Goal: Task Accomplishment & Management: Manage account settings

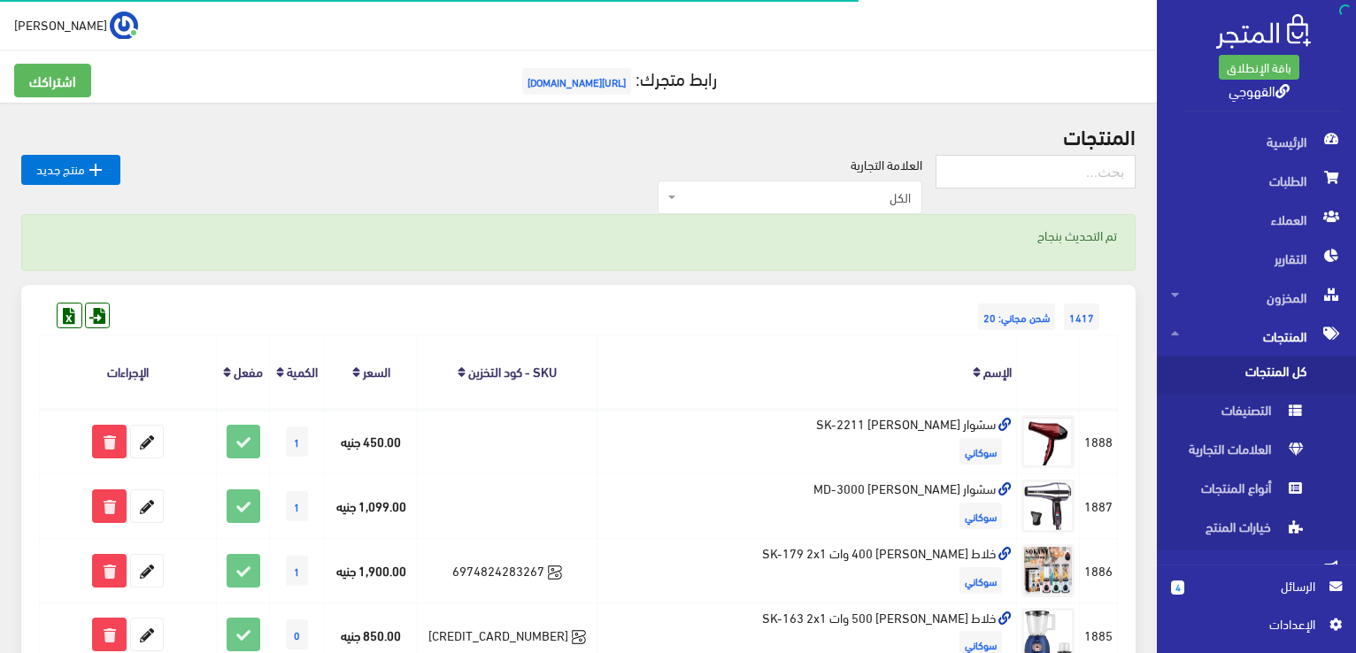
scroll to position [248, 0]
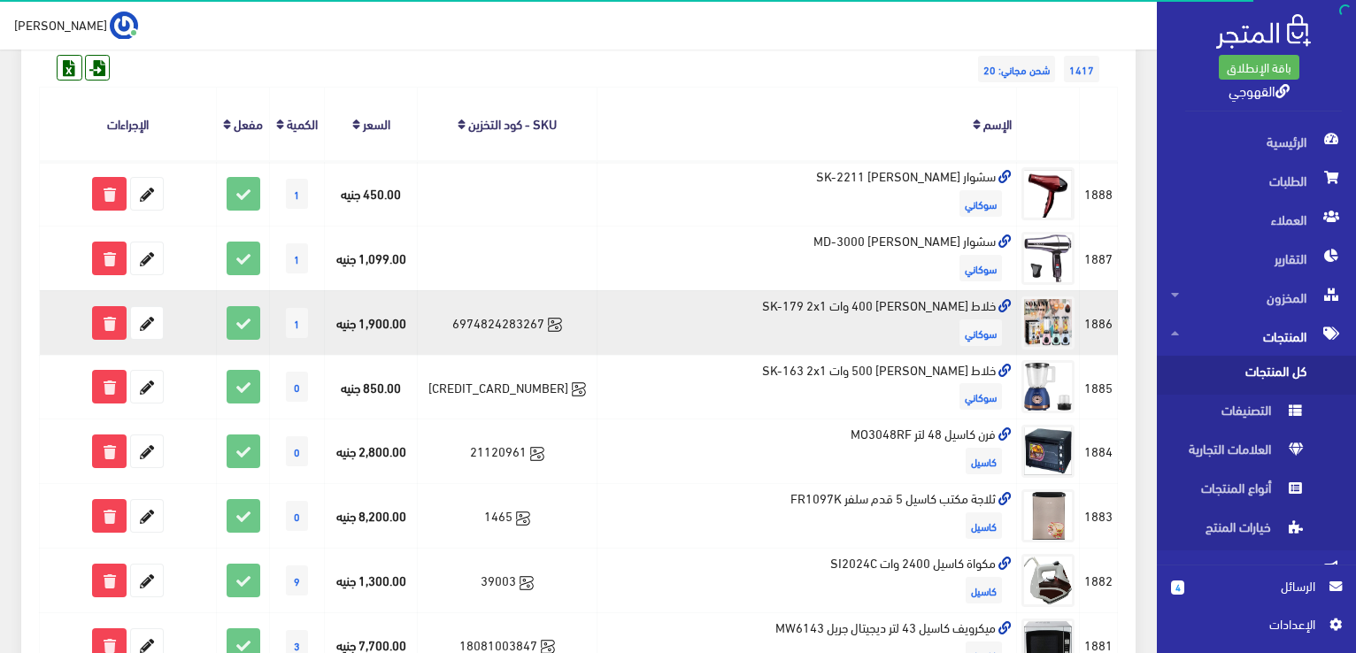
click at [915, 311] on td "خلاط سوكاني 400 وات SK-179 2x1 سوكاني" at bounding box center [808, 322] width 420 height 65
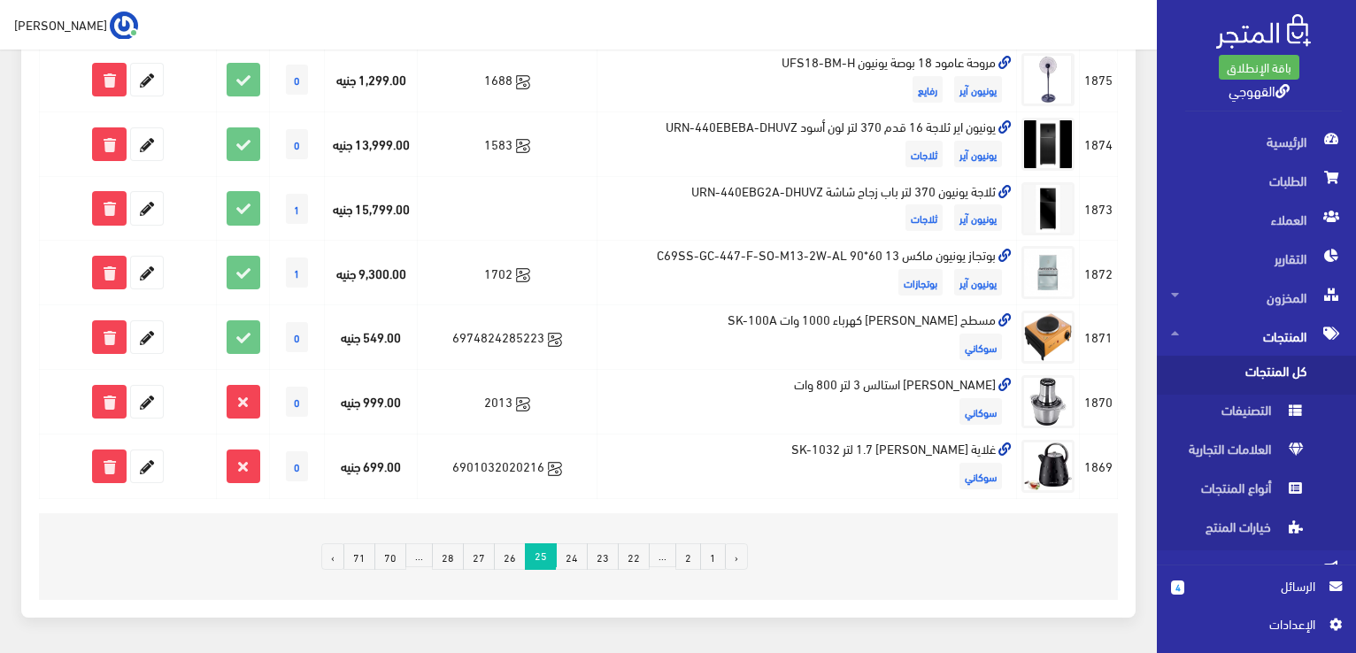
scroll to position [1240, 0]
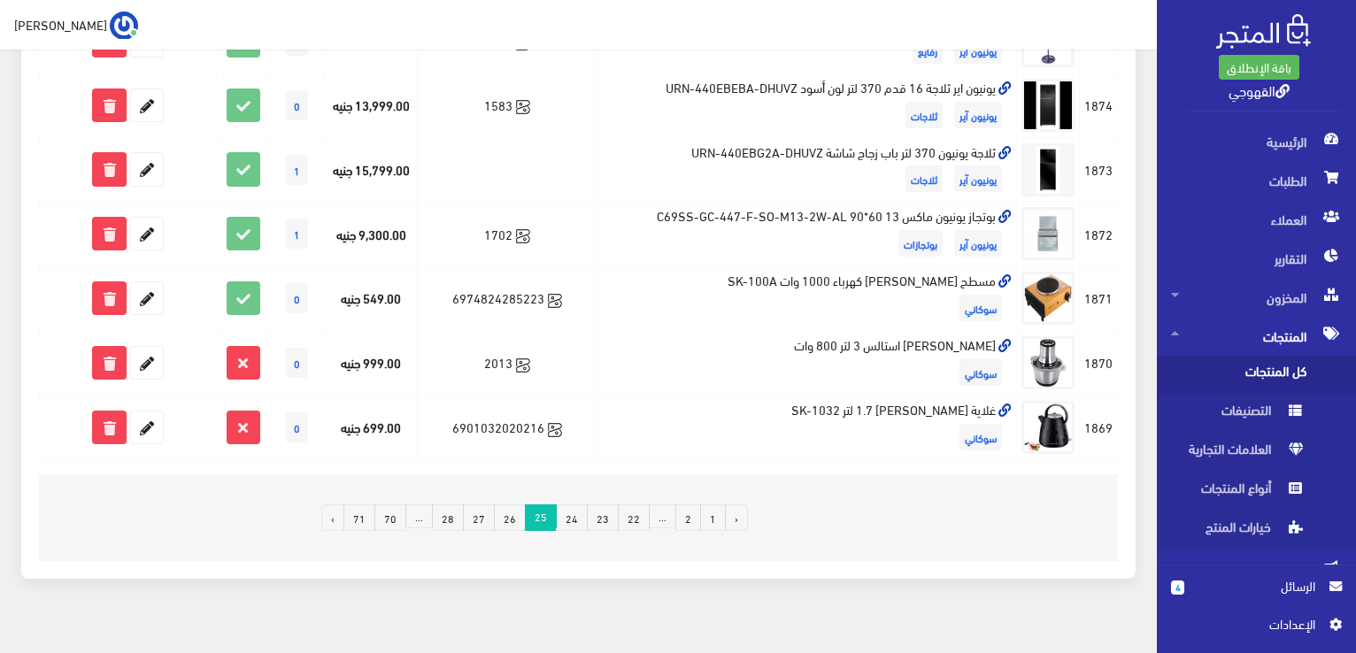
click at [514, 514] on link "26" at bounding box center [510, 518] width 32 height 27
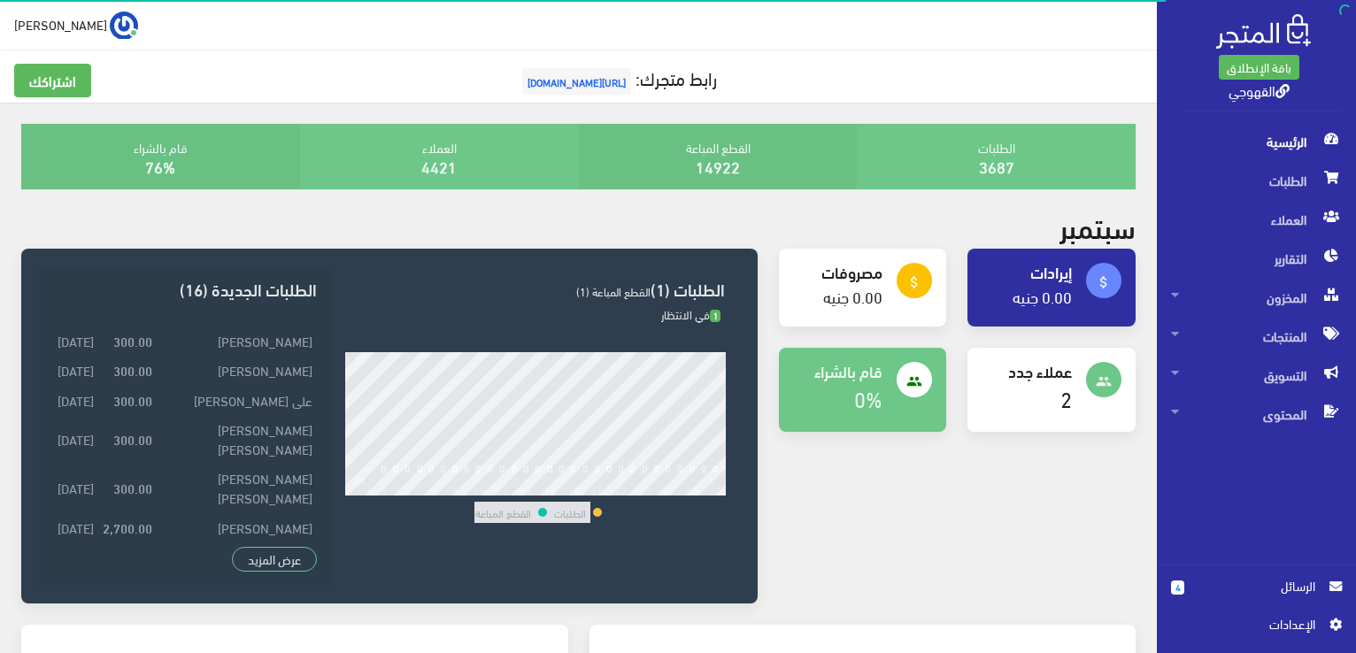
click at [1257, 584] on span "الرسائل" at bounding box center [1257, 585] width 117 height 19
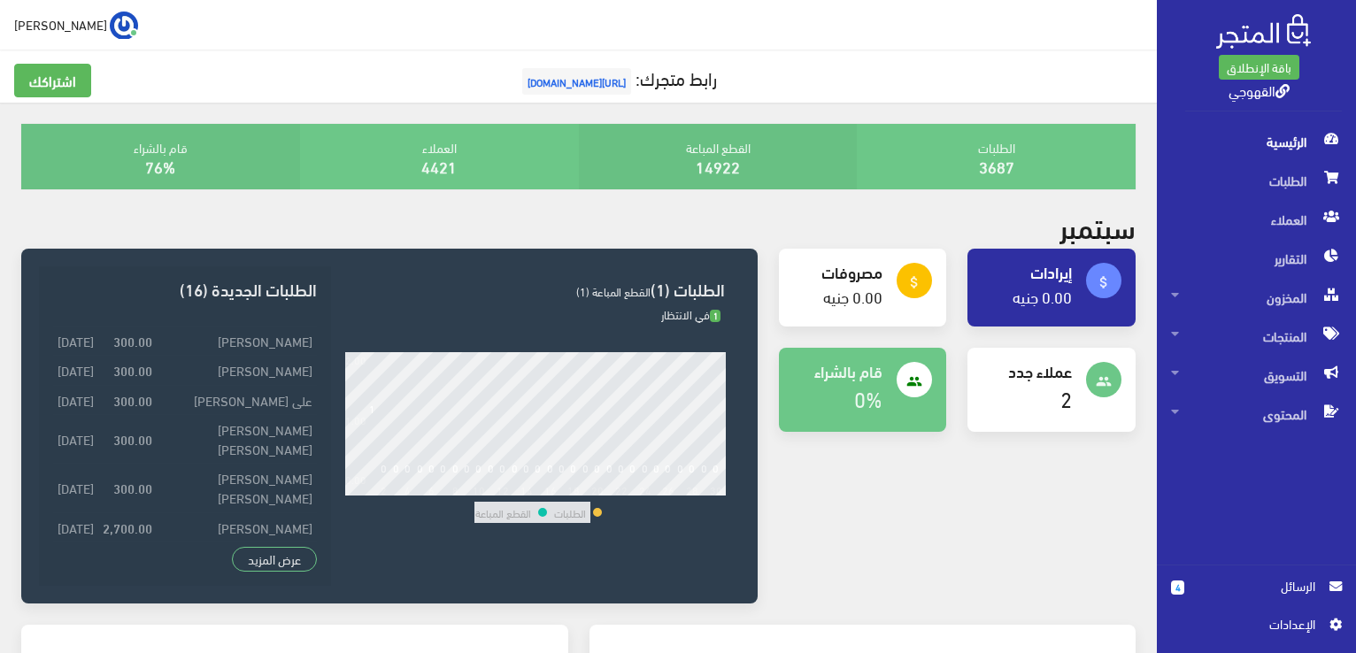
click at [1257, 584] on span "الرسائل" at bounding box center [1257, 585] width 117 height 19
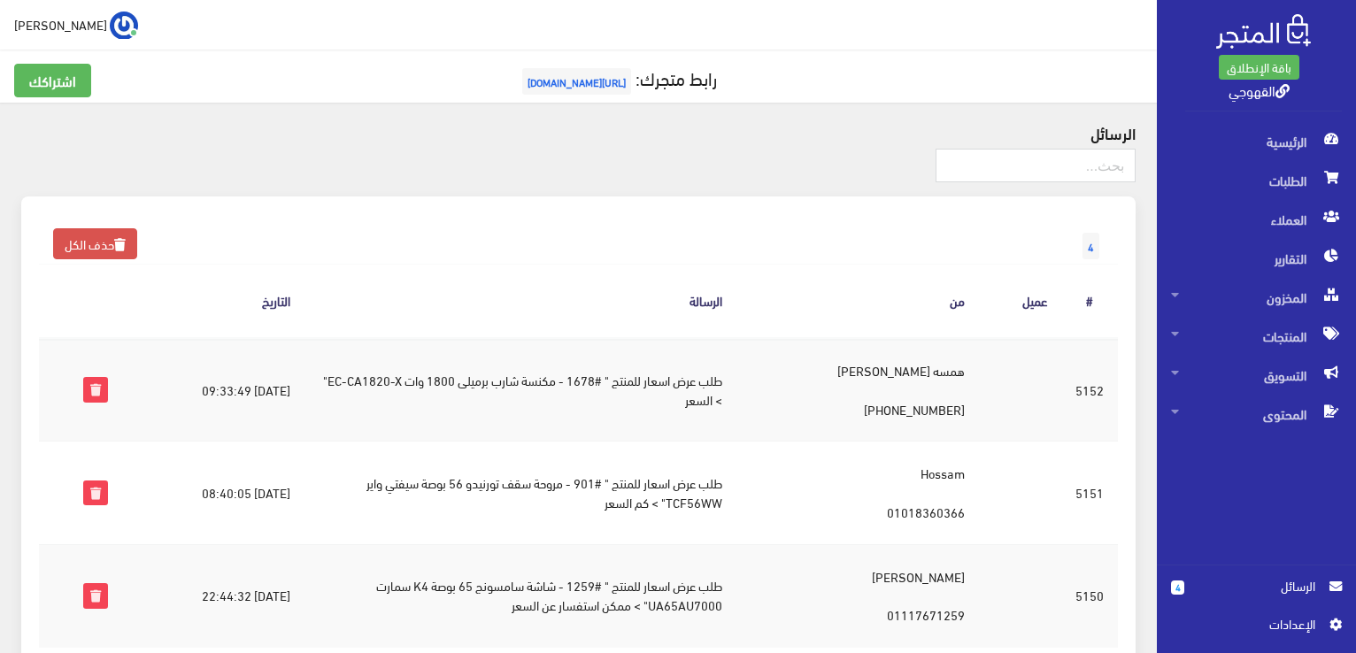
click at [494, 296] on th "الرسالة" at bounding box center [521, 301] width 432 height 73
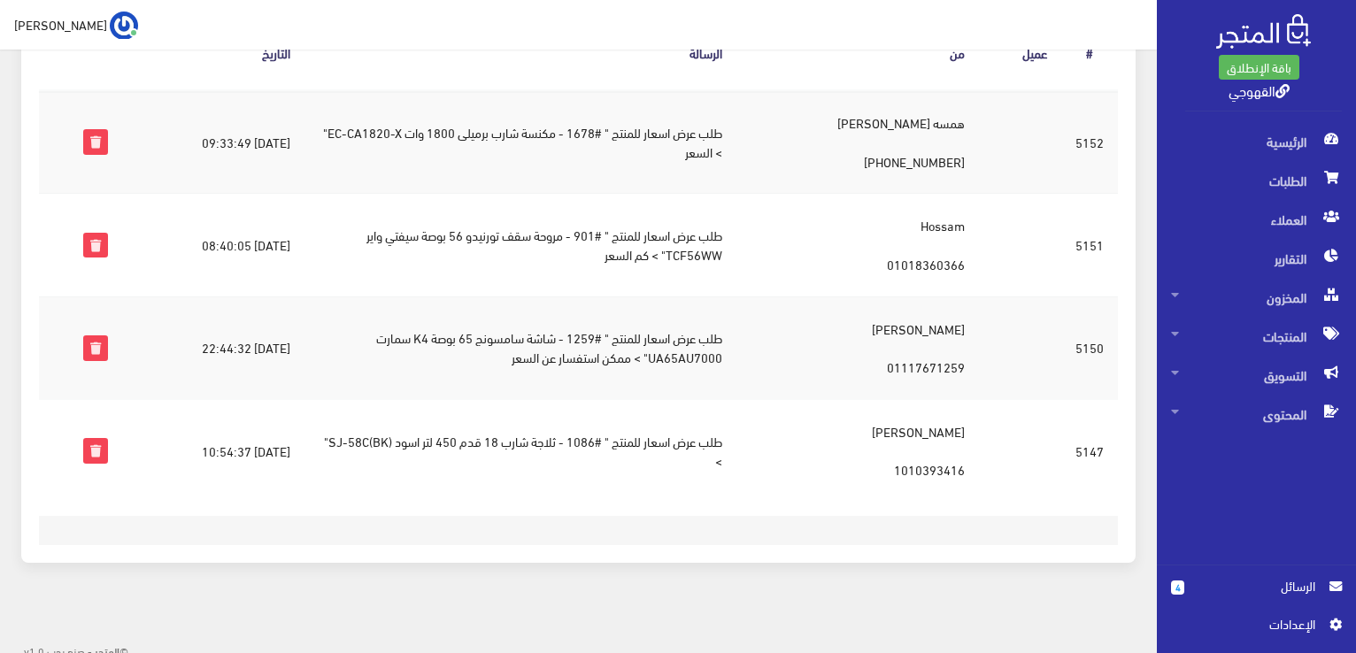
scroll to position [255, 0]
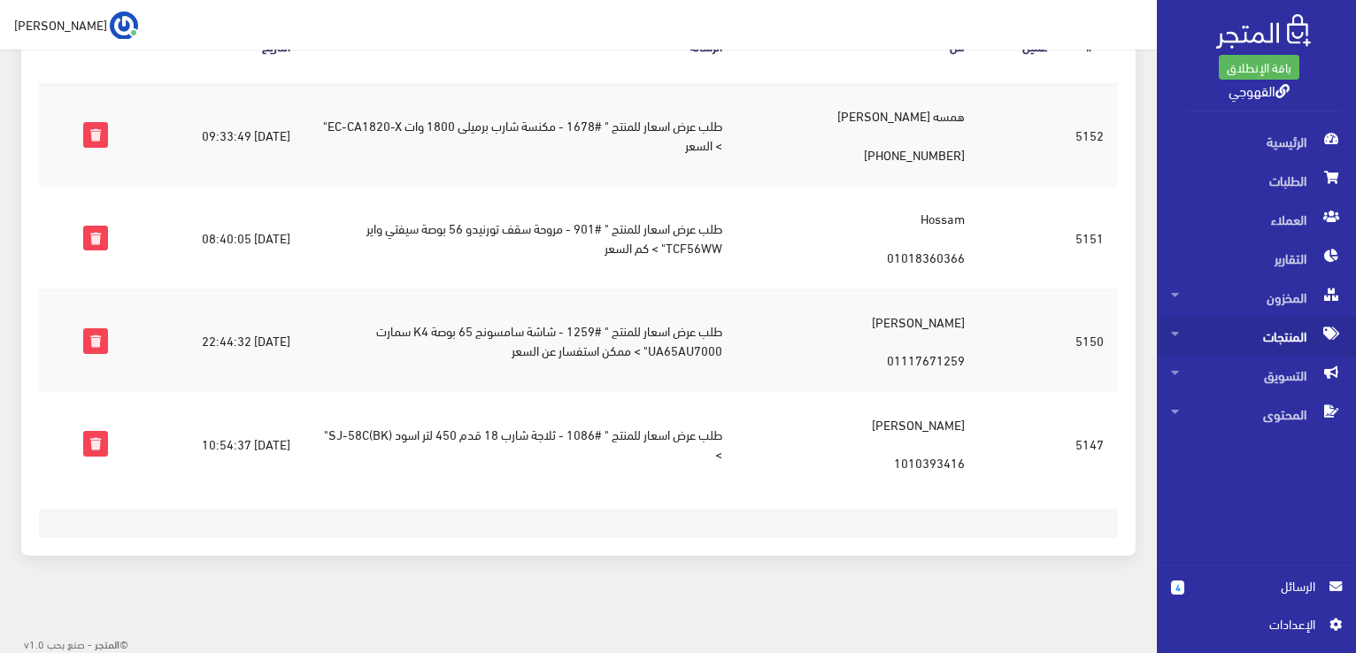
click at [1233, 337] on span "المنتجات" at bounding box center [1256, 336] width 171 height 39
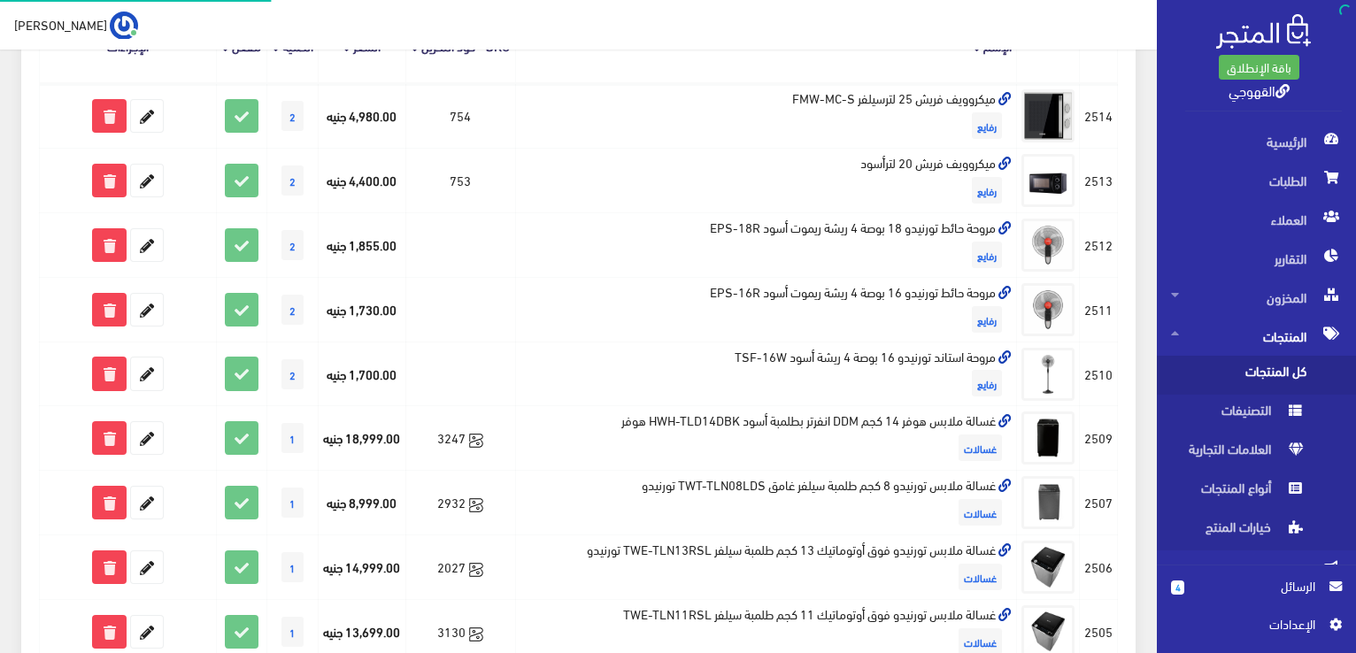
click at [1236, 378] on span "كل المنتجات" at bounding box center [1238, 375] width 135 height 39
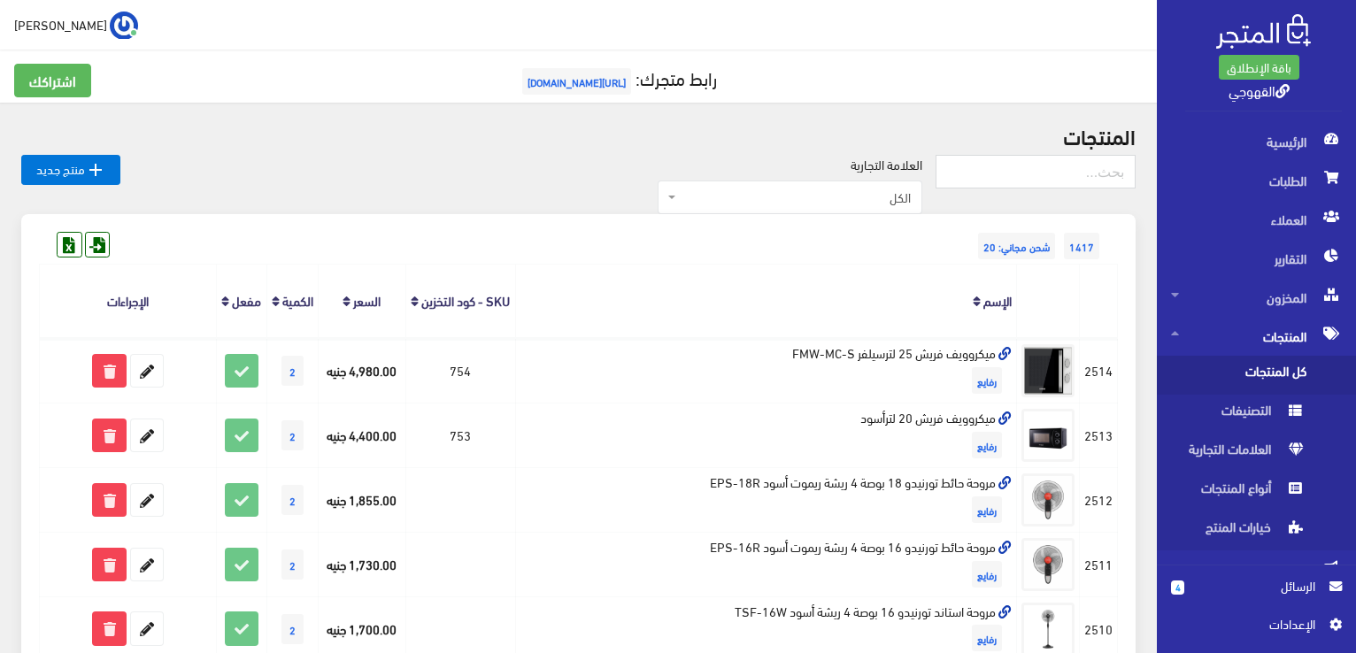
click at [989, 274] on th "الإسم" at bounding box center [766, 301] width 502 height 73
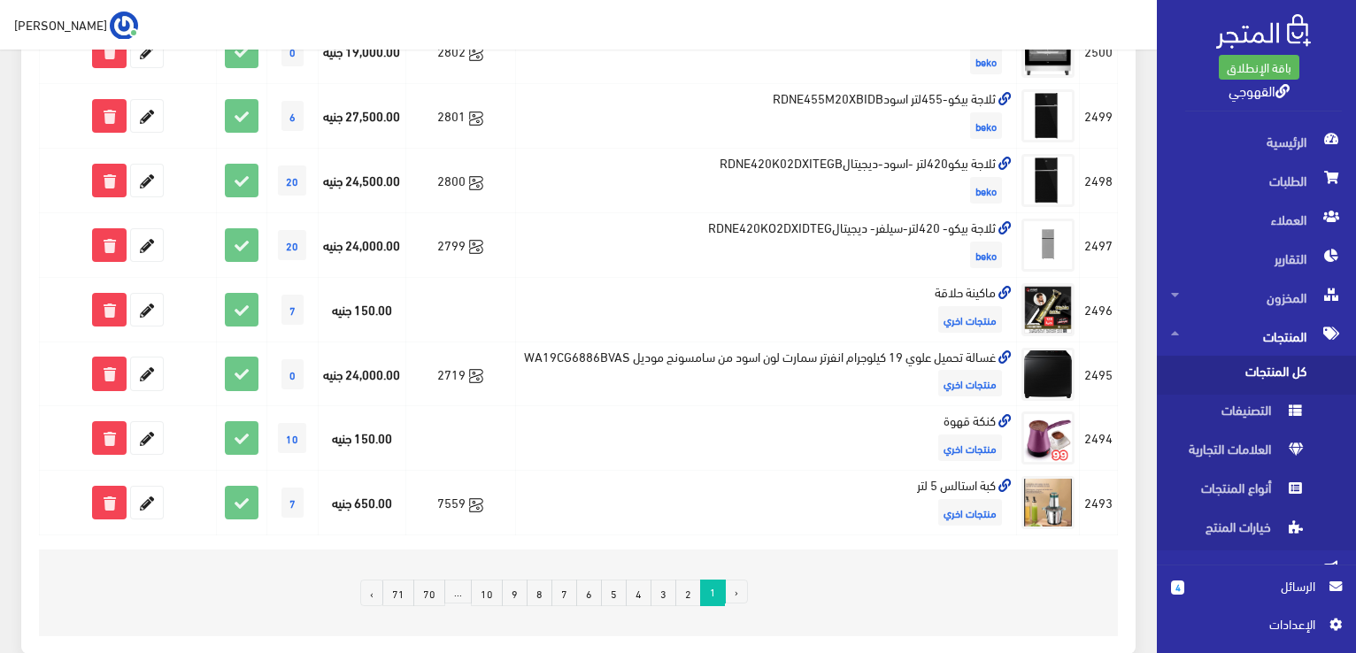
scroll to position [1227, 0]
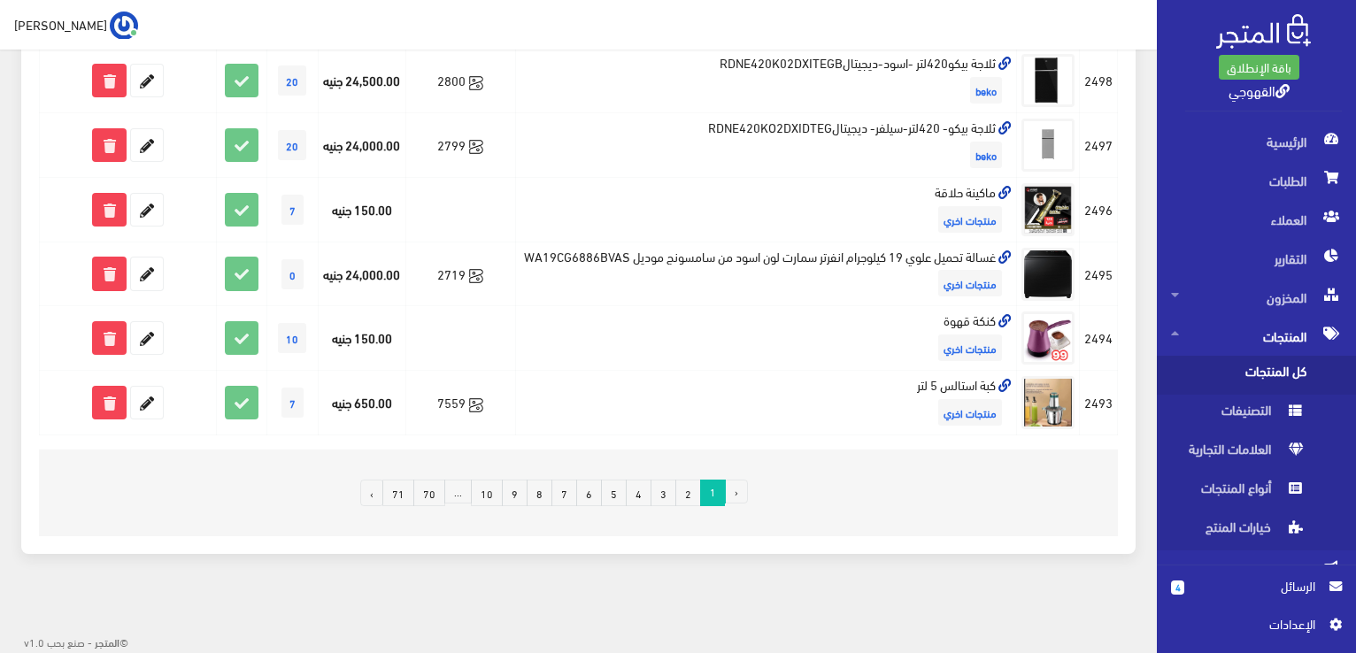
click at [497, 492] on link "10" at bounding box center [487, 493] width 32 height 27
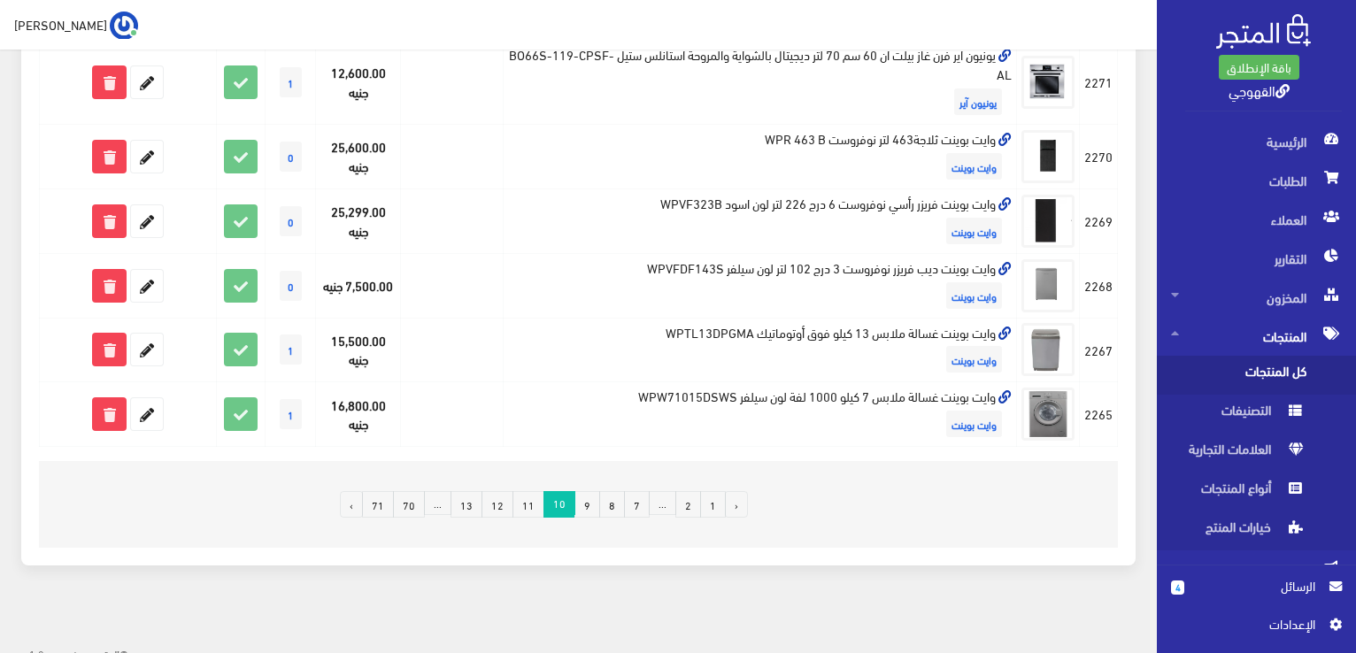
scroll to position [1265, 0]
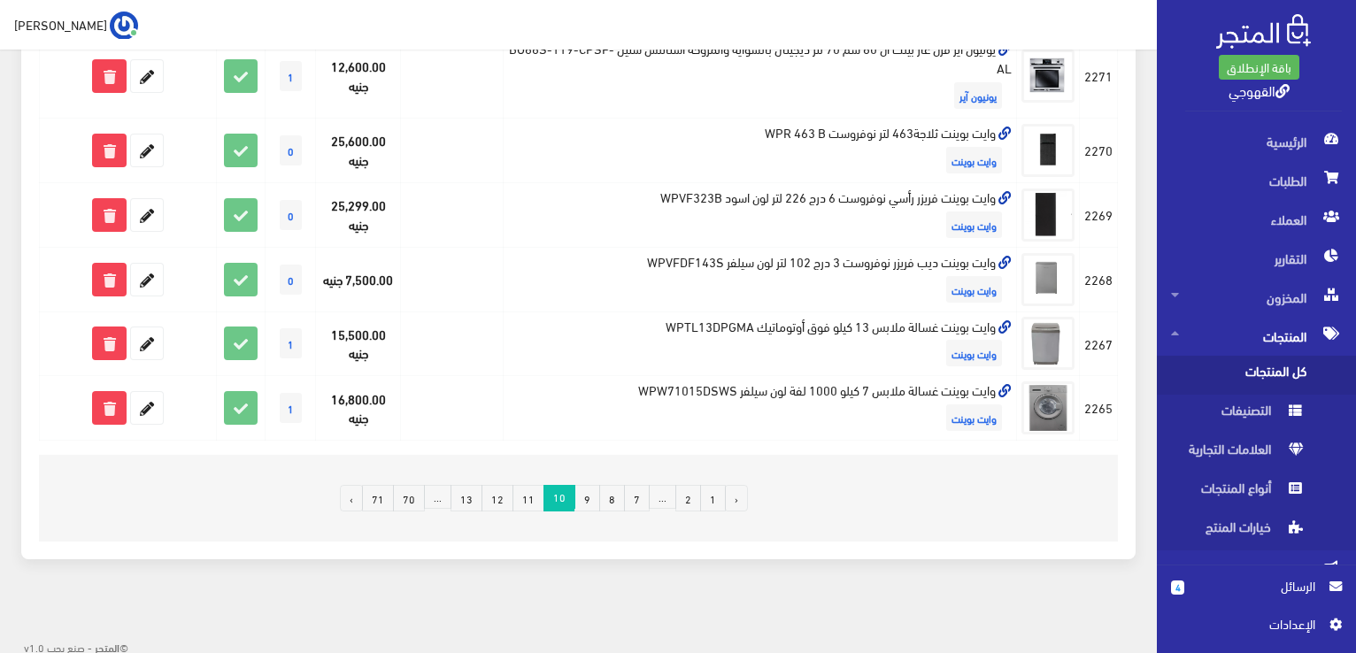
click at [466, 498] on link "13" at bounding box center [467, 498] width 32 height 27
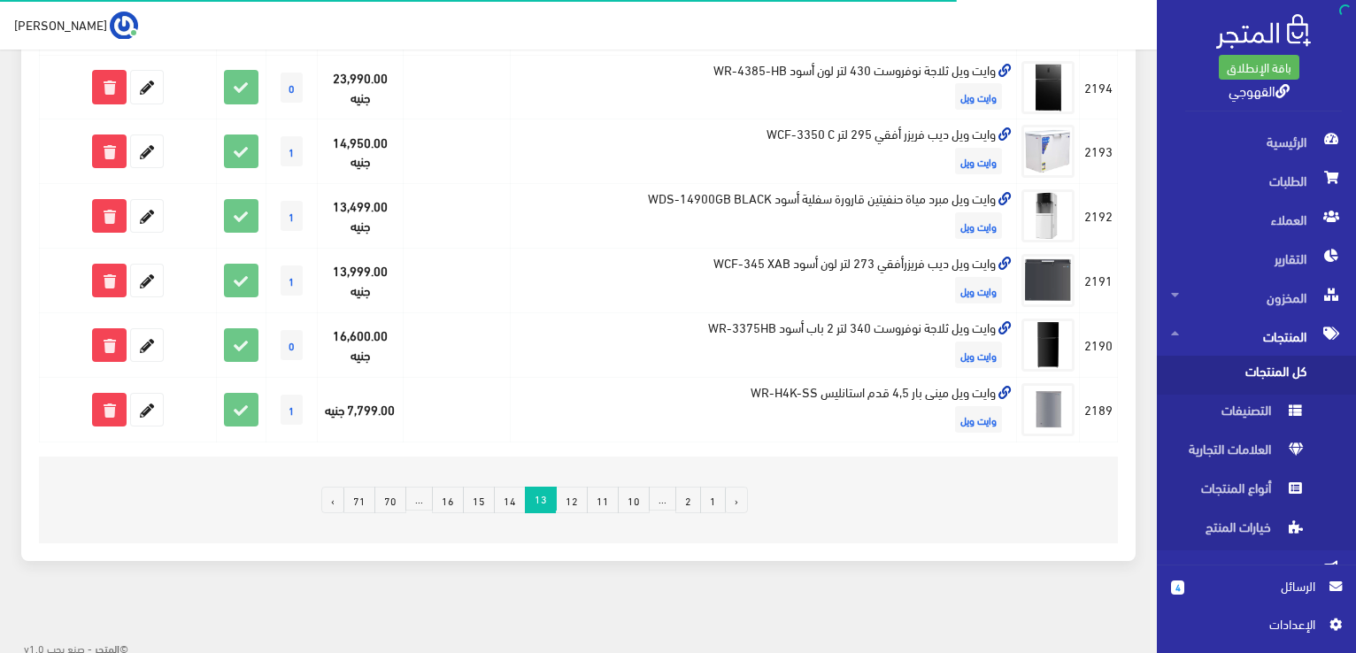
scroll to position [1227, 0]
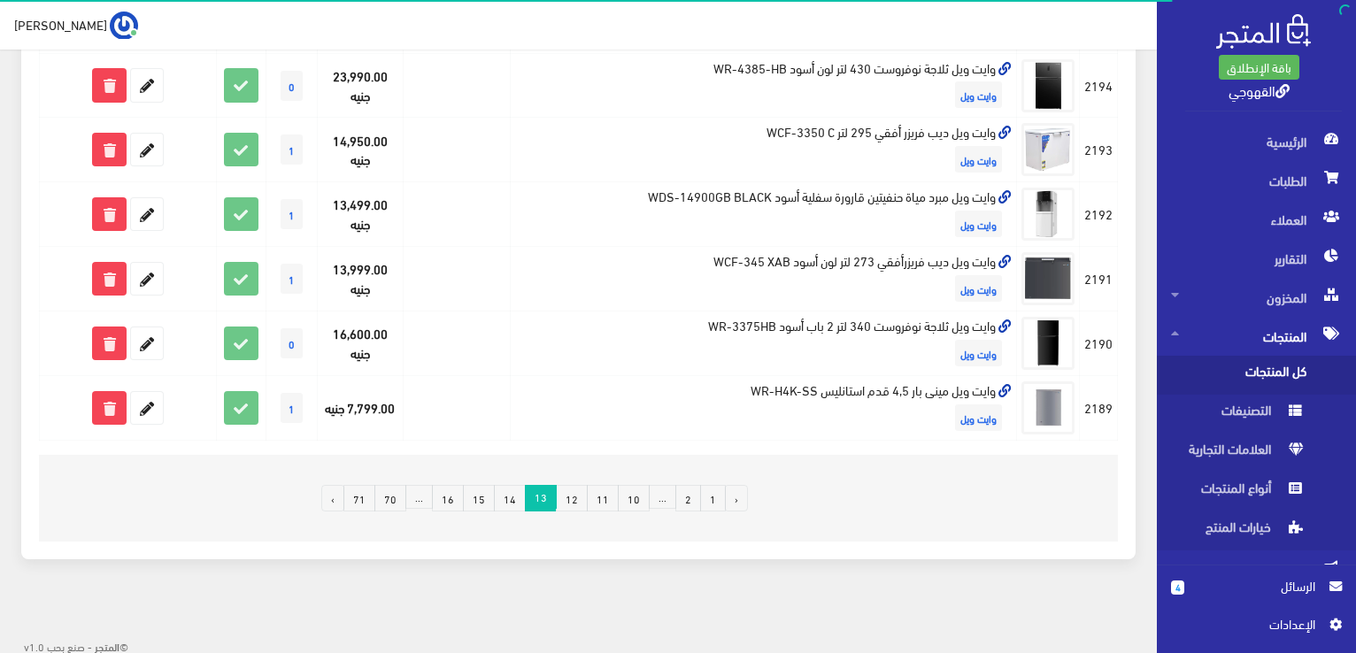
click at [464, 492] on link "16" at bounding box center [448, 498] width 32 height 27
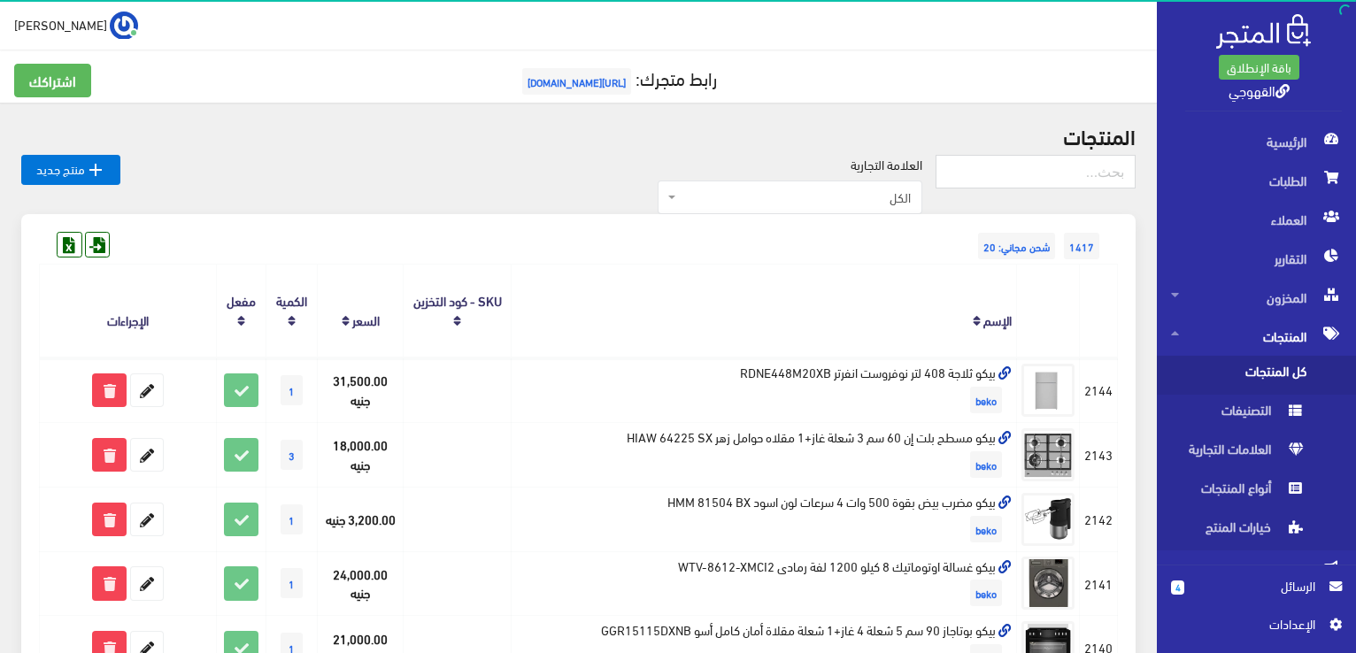
click at [604, 265] on th "الإسم" at bounding box center [765, 311] width 506 height 93
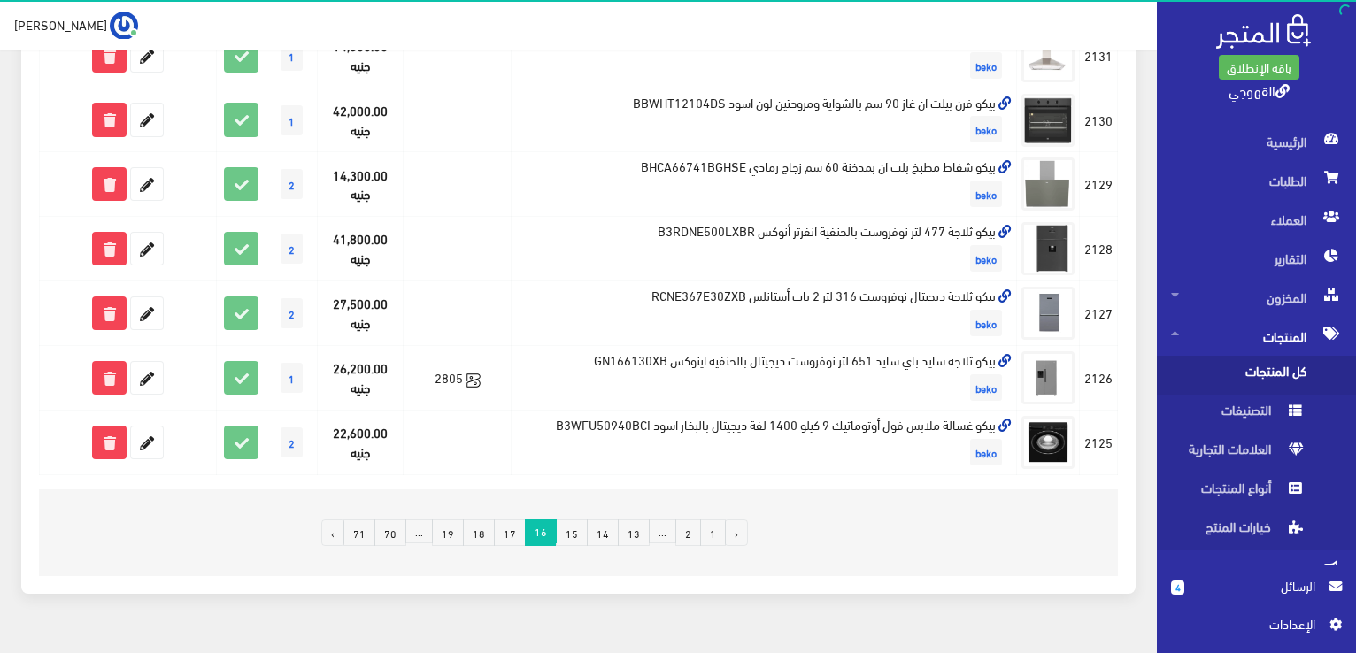
scroll to position [1227, 0]
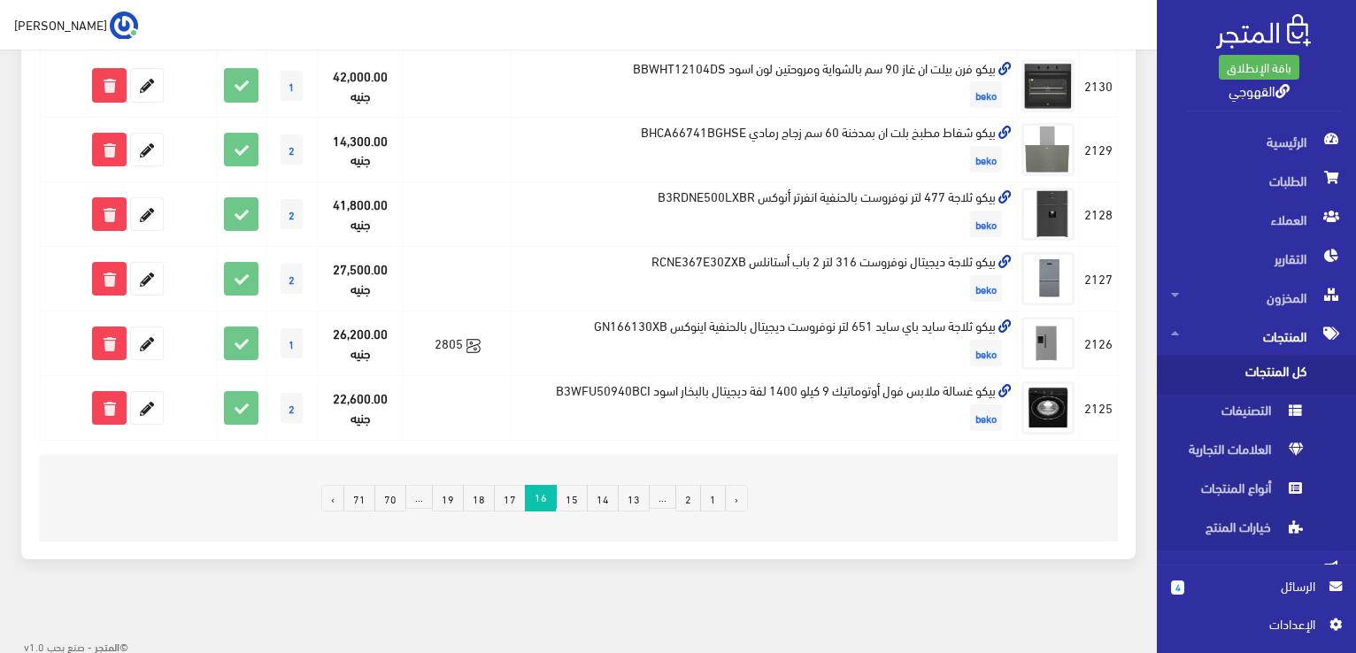
click at [452, 486] on link "19" at bounding box center [448, 498] width 32 height 27
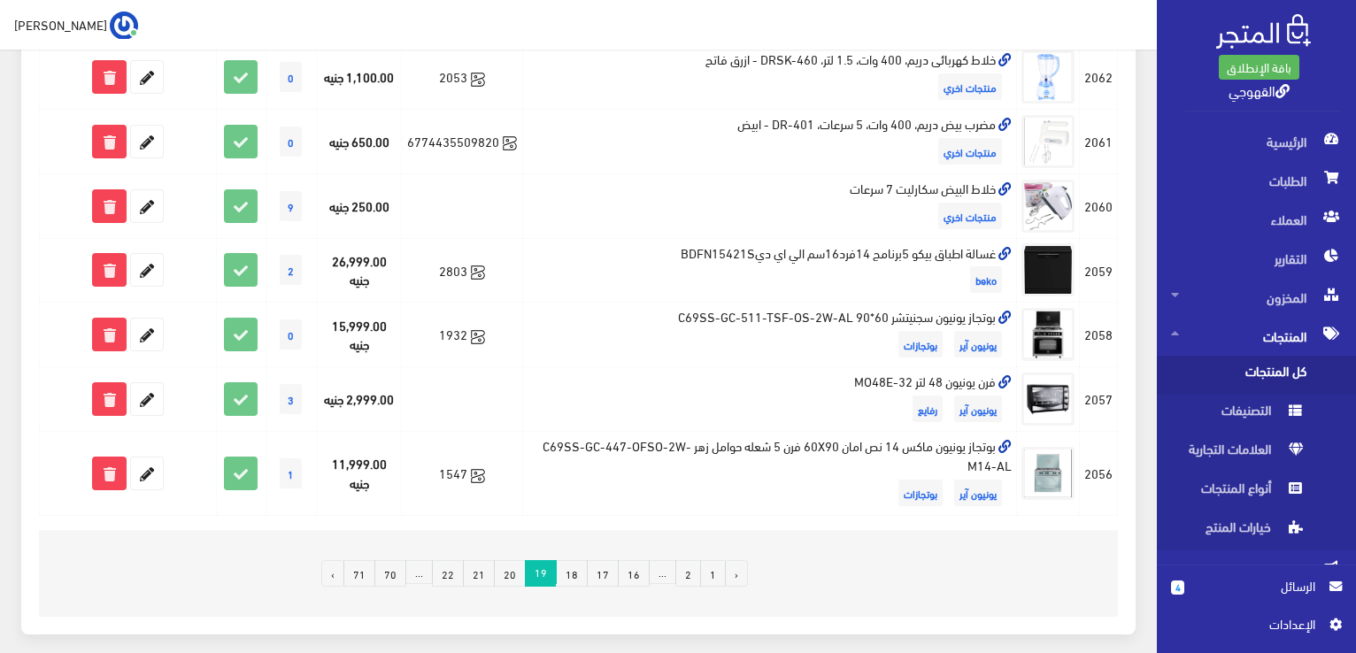
scroll to position [1227, 0]
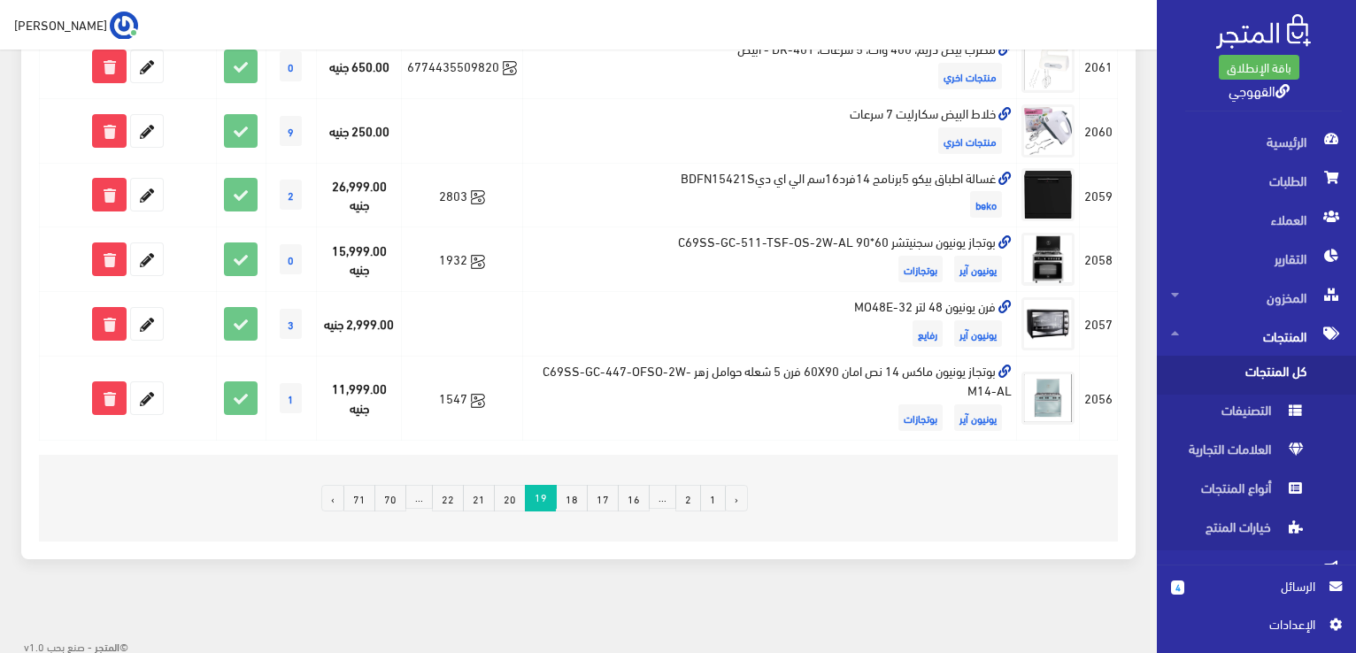
click at [491, 500] on link "21" at bounding box center [479, 498] width 32 height 27
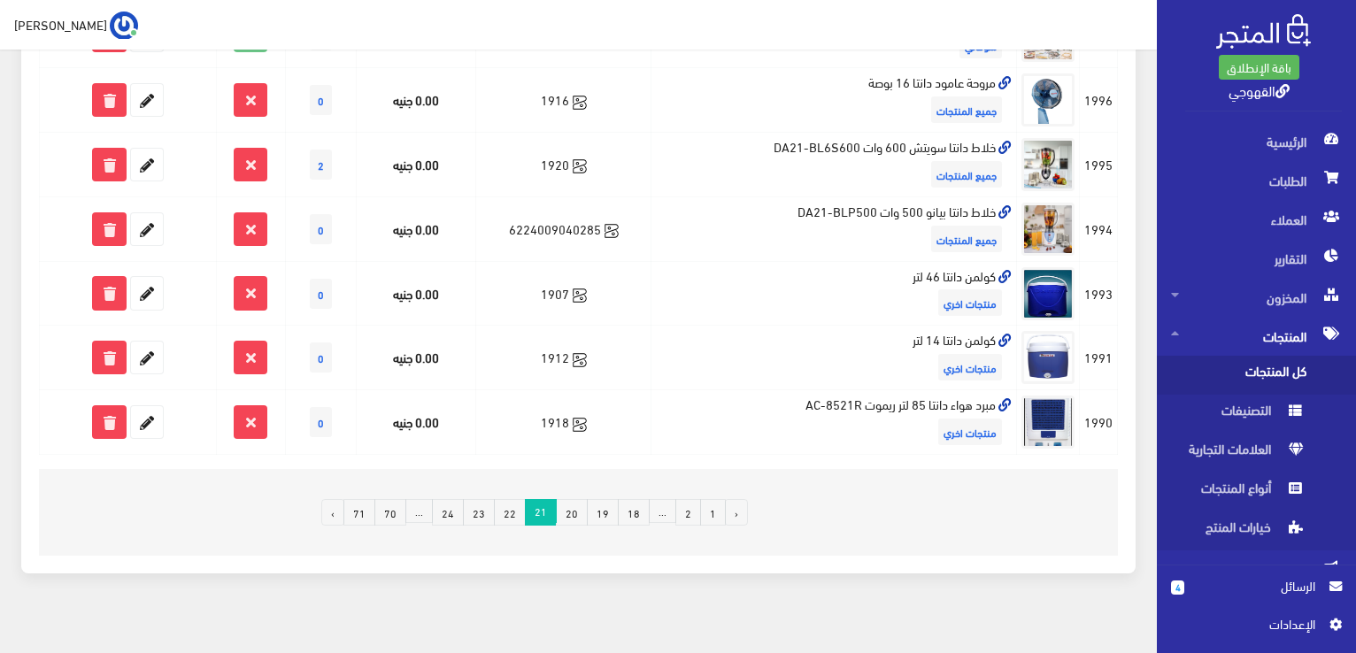
scroll to position [1189, 0]
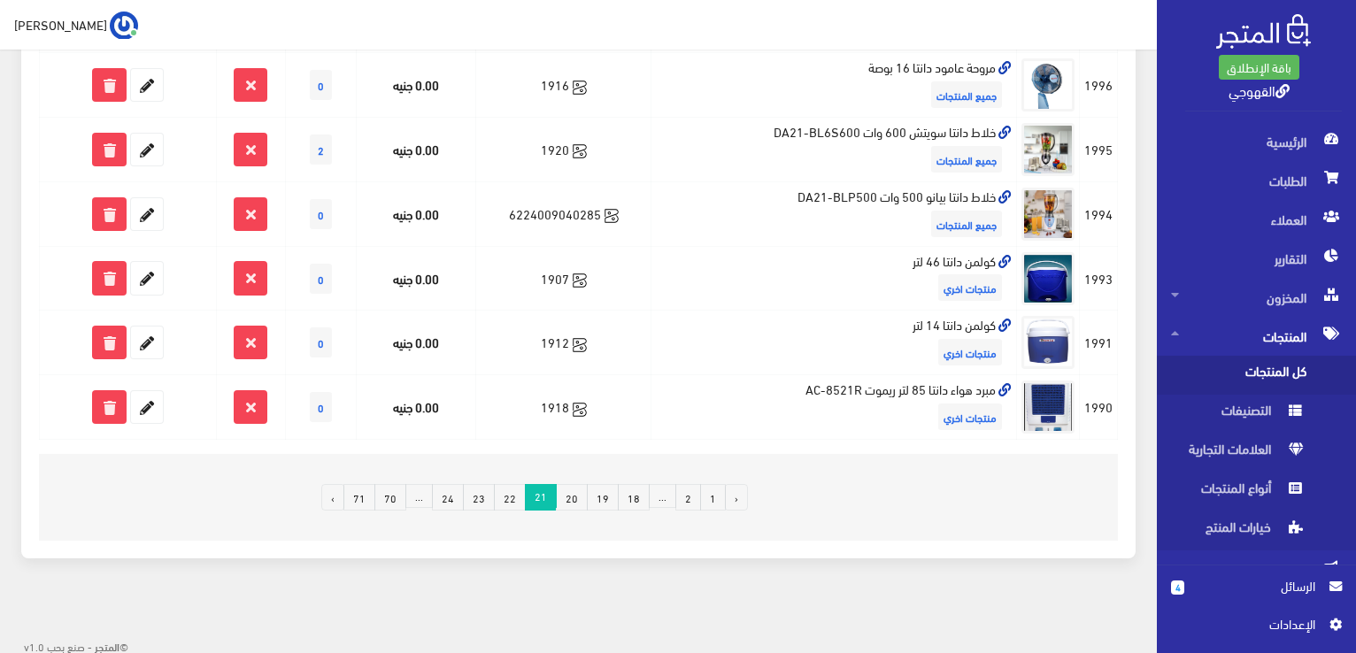
click at [507, 491] on link "22" at bounding box center [510, 497] width 32 height 27
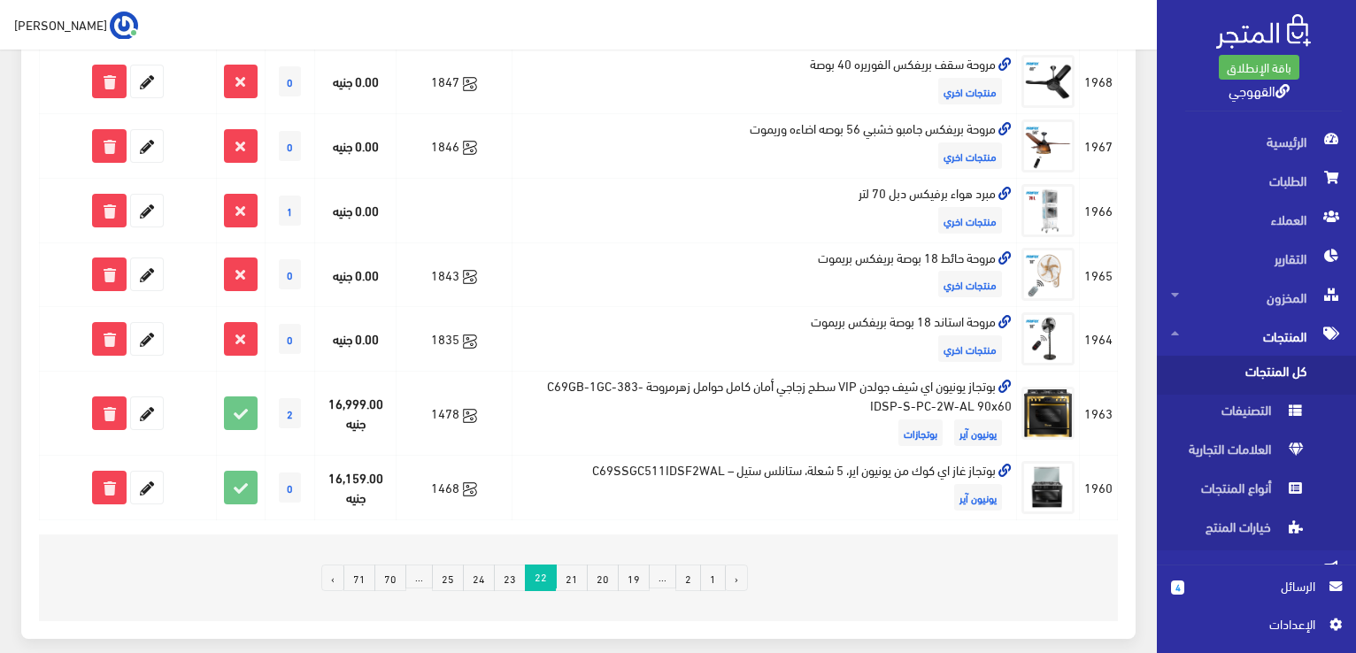
scroll to position [1227, 0]
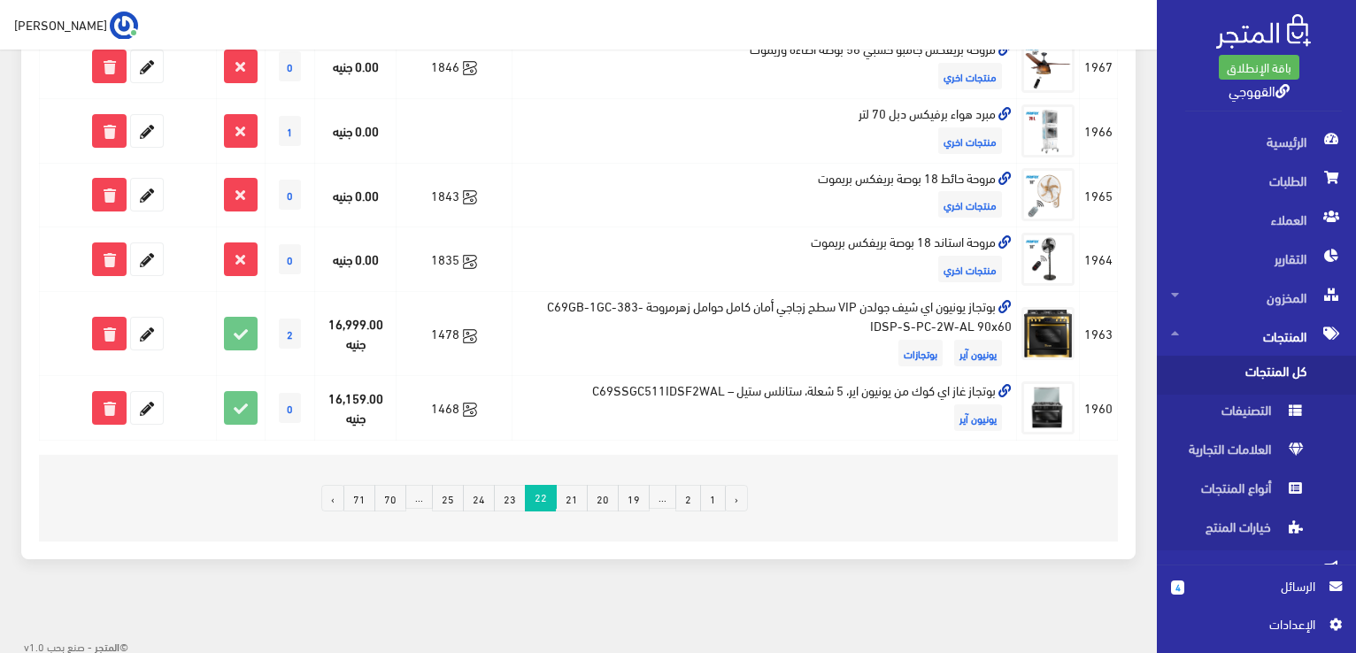
click at [483, 490] on link "24" at bounding box center [479, 498] width 32 height 27
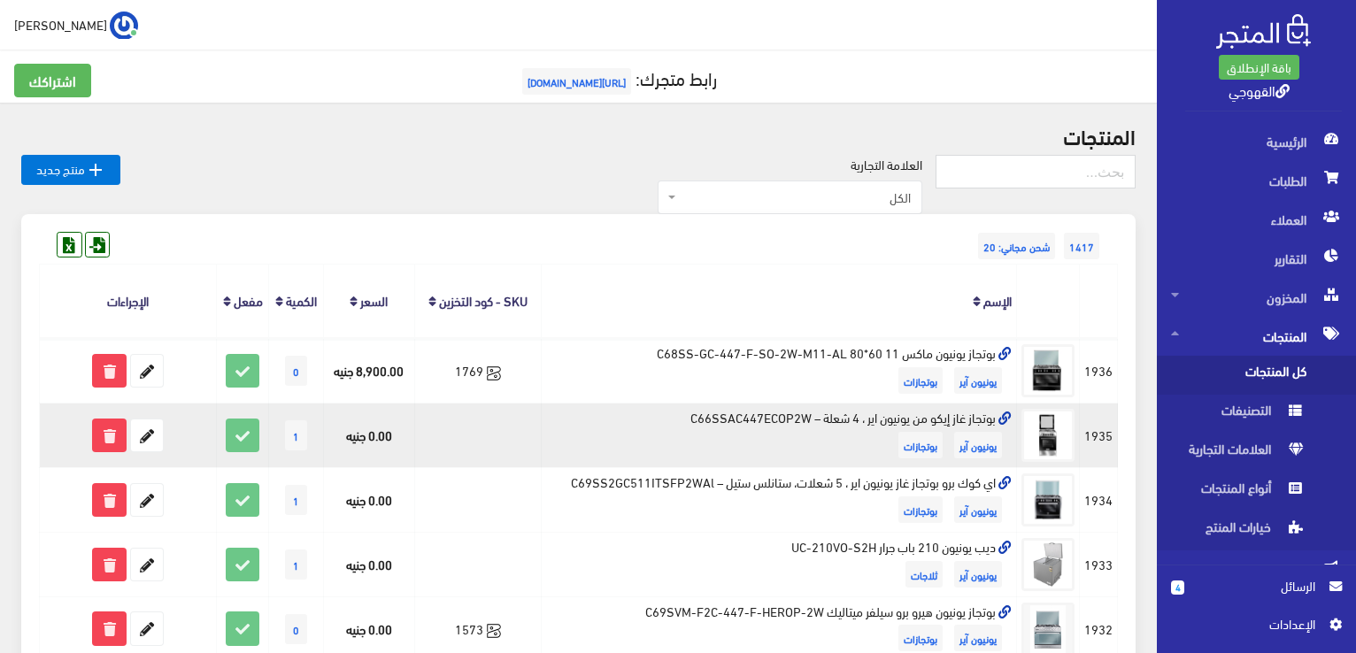
click at [696, 416] on td "بوتجاز غاز إيكو من يونيون اير ، 4 شعلة – C66SSAC447ECOP2W يونيون آير بوتجازات" at bounding box center [779, 436] width 476 height 65
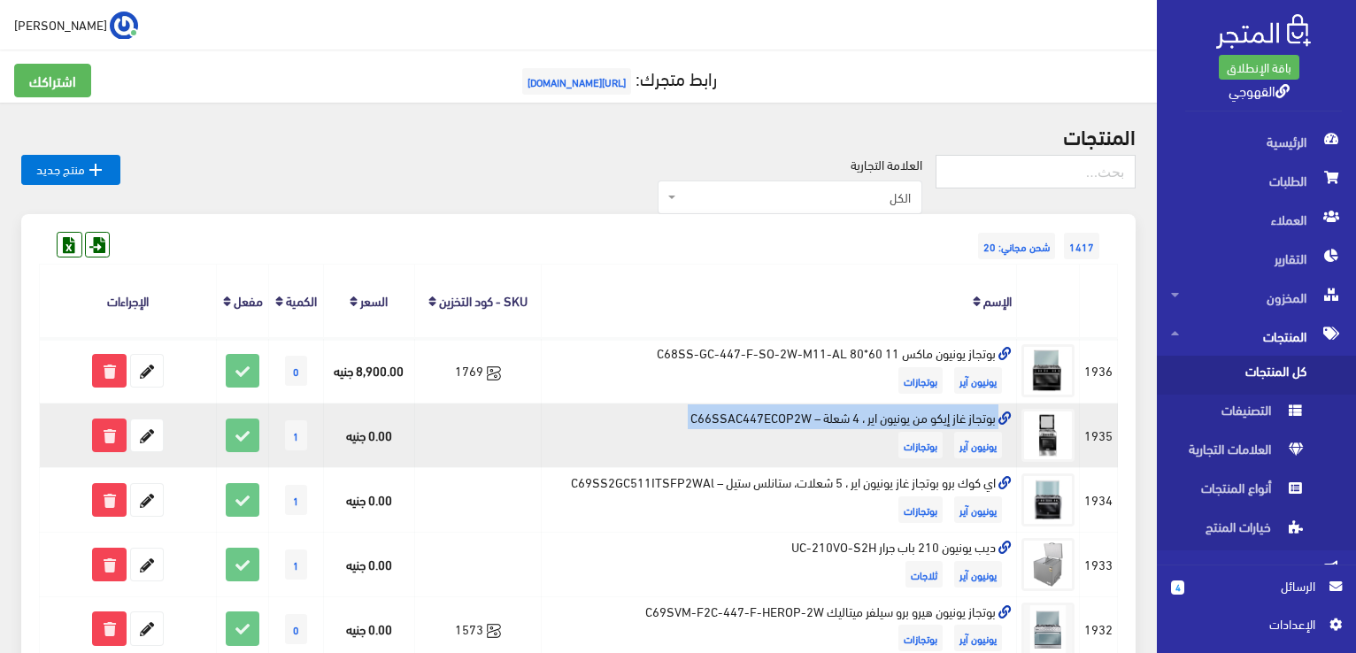
click at [696, 416] on td "بوتجاز غاز إيكو من يونيون اير ، 4 شعلة – C66SSAC447ECOP2W يونيون آير بوتجازات" at bounding box center [779, 436] width 476 height 65
copy td "بوتجاز غاز إيكو من يونيون اير ، 4 شعلة – C66SSAC447ECOP2W"
click at [143, 437] on icon at bounding box center [147, 436] width 32 height 32
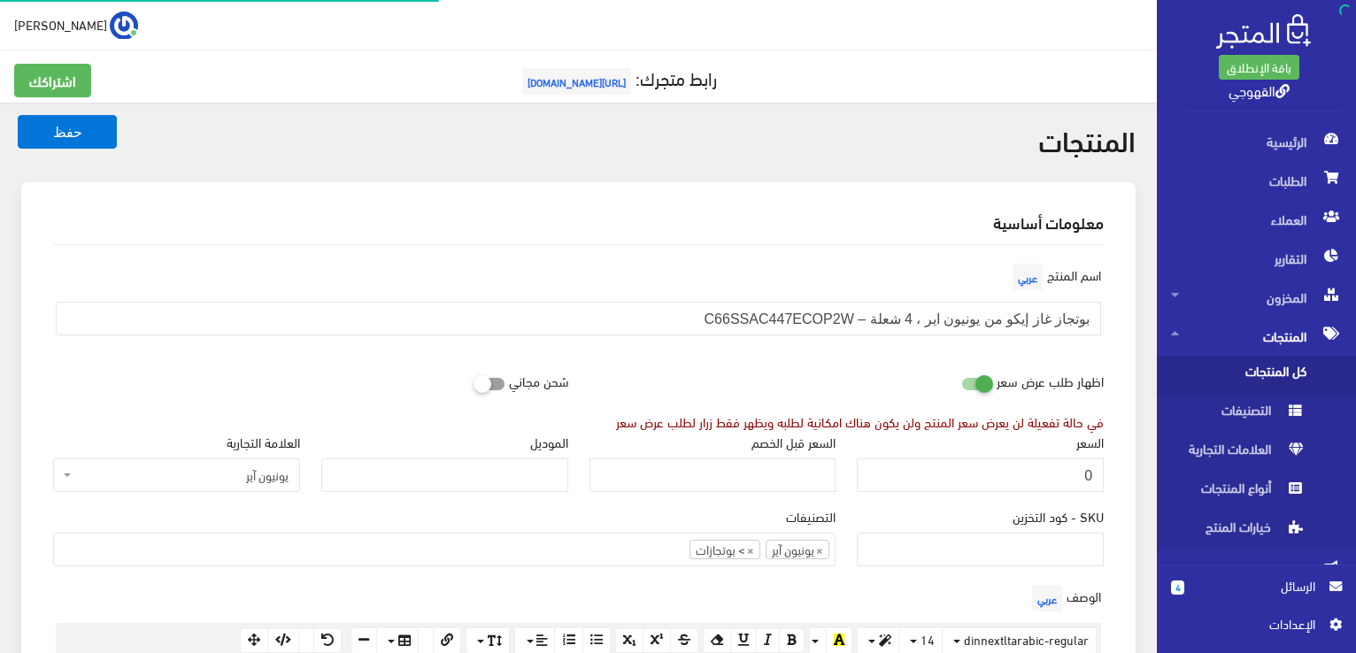
scroll to position [464, 0]
click at [970, 469] on input "0" at bounding box center [980, 476] width 247 height 34
paste input "6395"
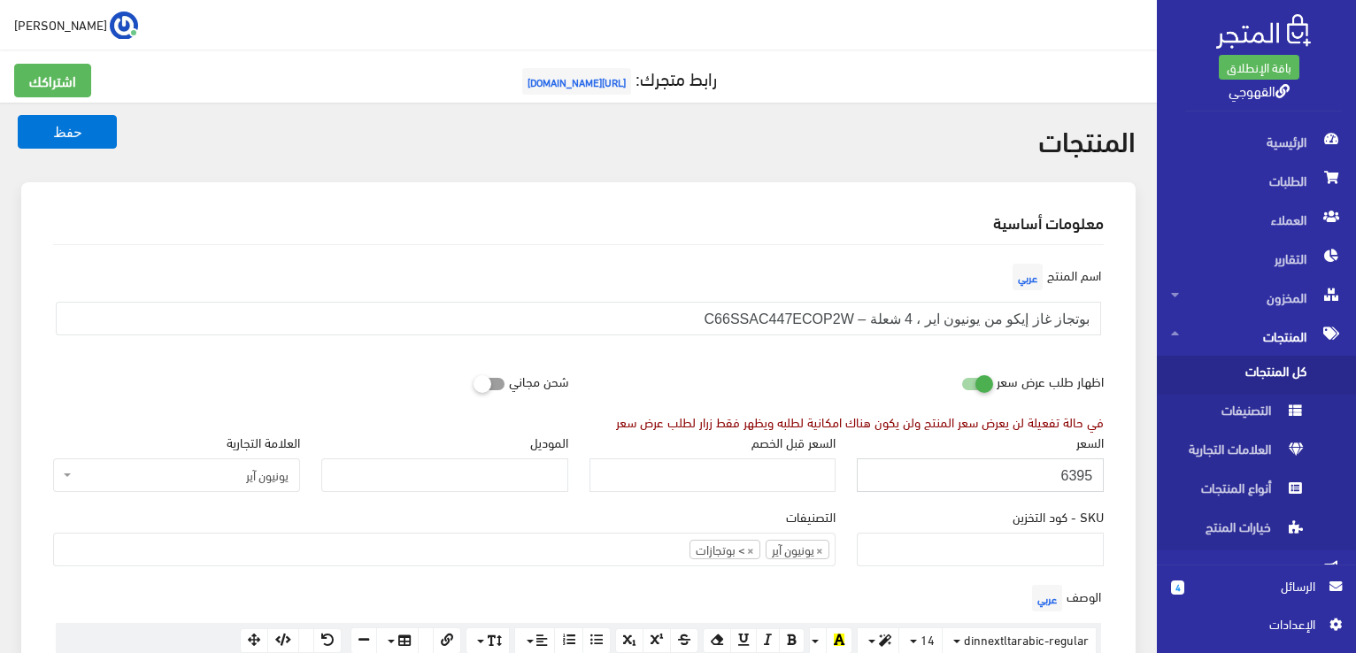
type input "6395"
click at [18, 115] on button "حفظ" at bounding box center [67, 132] width 99 height 34
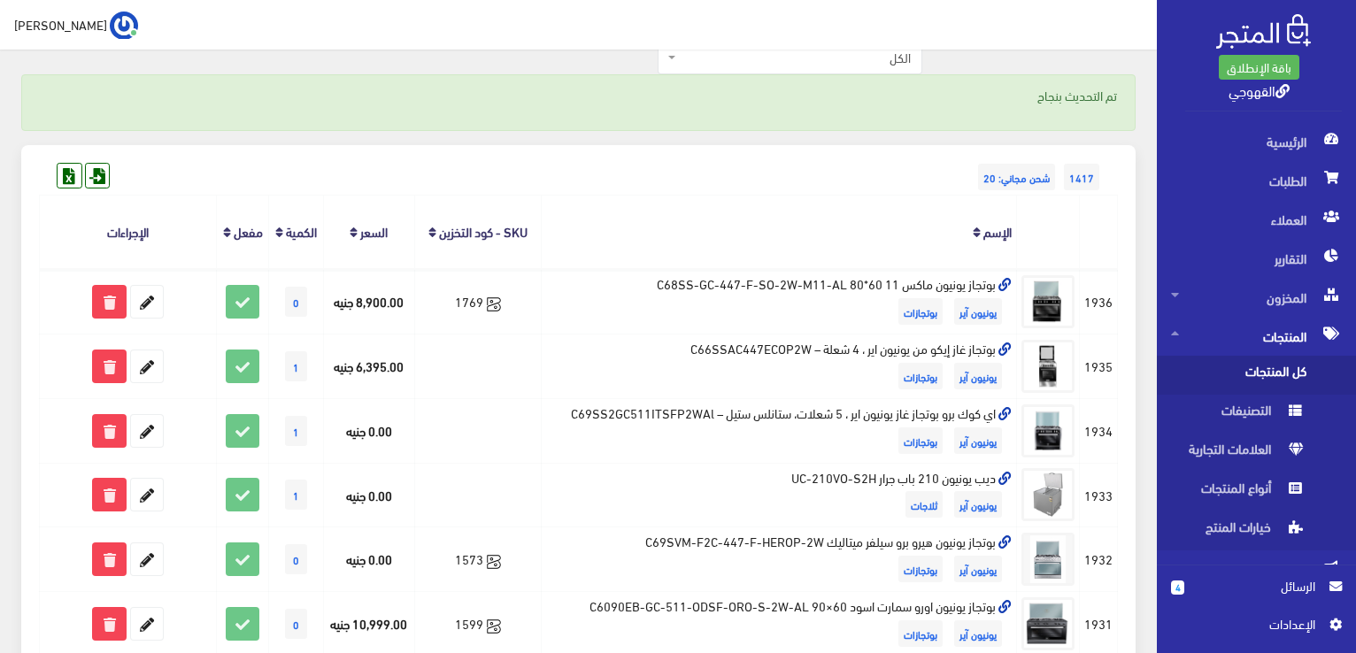
scroll to position [142, 0]
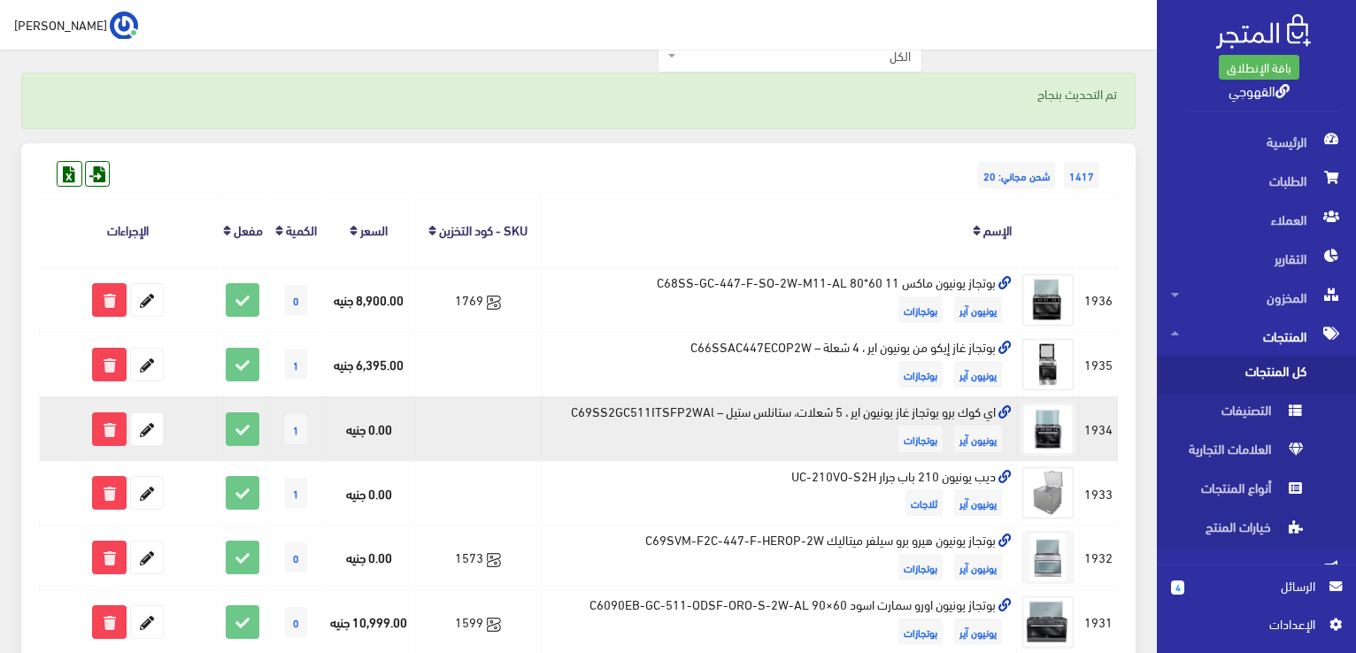
click at [974, 415] on td "اي كوك برو بوتجاز غاز يونيون اير ، 5 شعلات، ستانلس ستيل – C69SS2GC511ITSFP2WAl …" at bounding box center [779, 429] width 476 height 65
copy td "اي كوك برو بوتجاز غاز يونيون اير ، 5 شعلات، ستانلس ستيل – C69SS2GC511ITSFP2WAl"
click at [974, 415] on td "اي كوك برو بوتجاز غاز يونيون اير ، 5 شعلات، ستانلس ستيل – C69SS2GC511ITSFP2WAl …" at bounding box center [779, 429] width 476 height 65
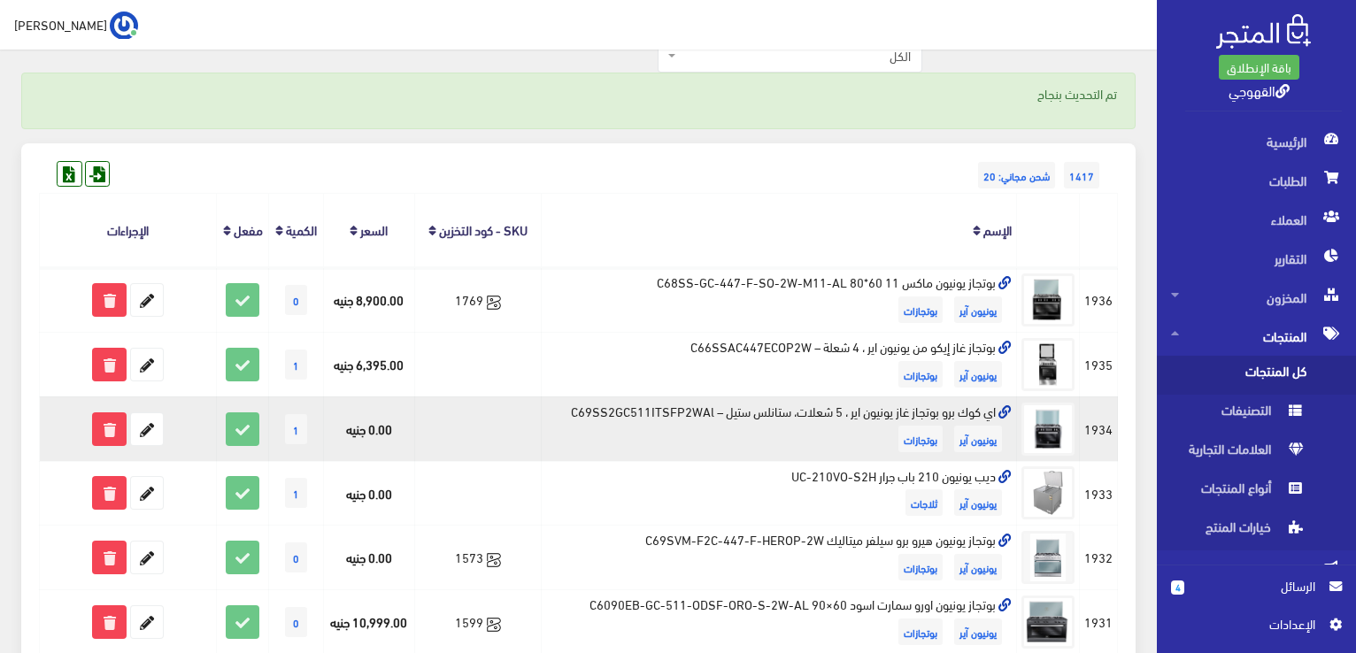
click at [974, 415] on td "اي كوك برو بوتجاز غاز يونيون اير ، 5 شعلات، ستانلس ستيل – C69SS2GC511ITSFP2WAl …" at bounding box center [779, 429] width 476 height 65
copy td "اي كوك برو بوتجاز غاز يونيون اير ، 5 شعلات، ستانلس ستيل – C69SS2GC511ITSFP2WAl"
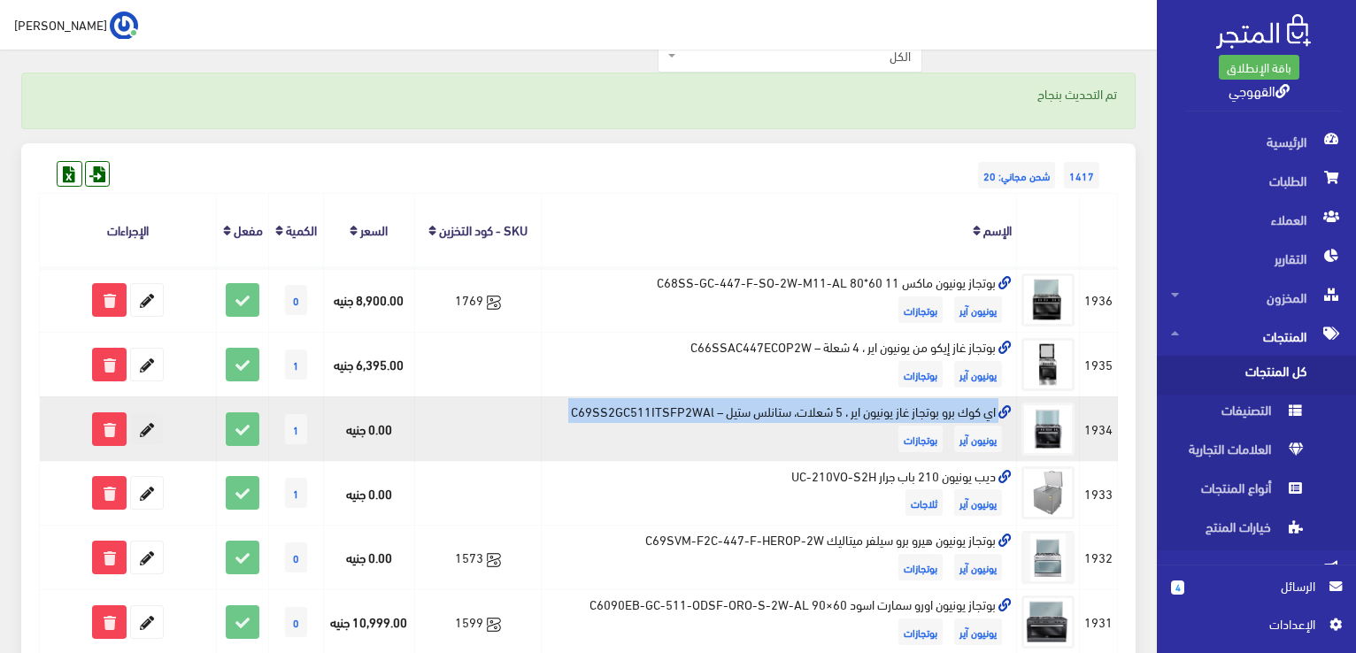
click at [143, 427] on icon at bounding box center [147, 429] width 32 height 32
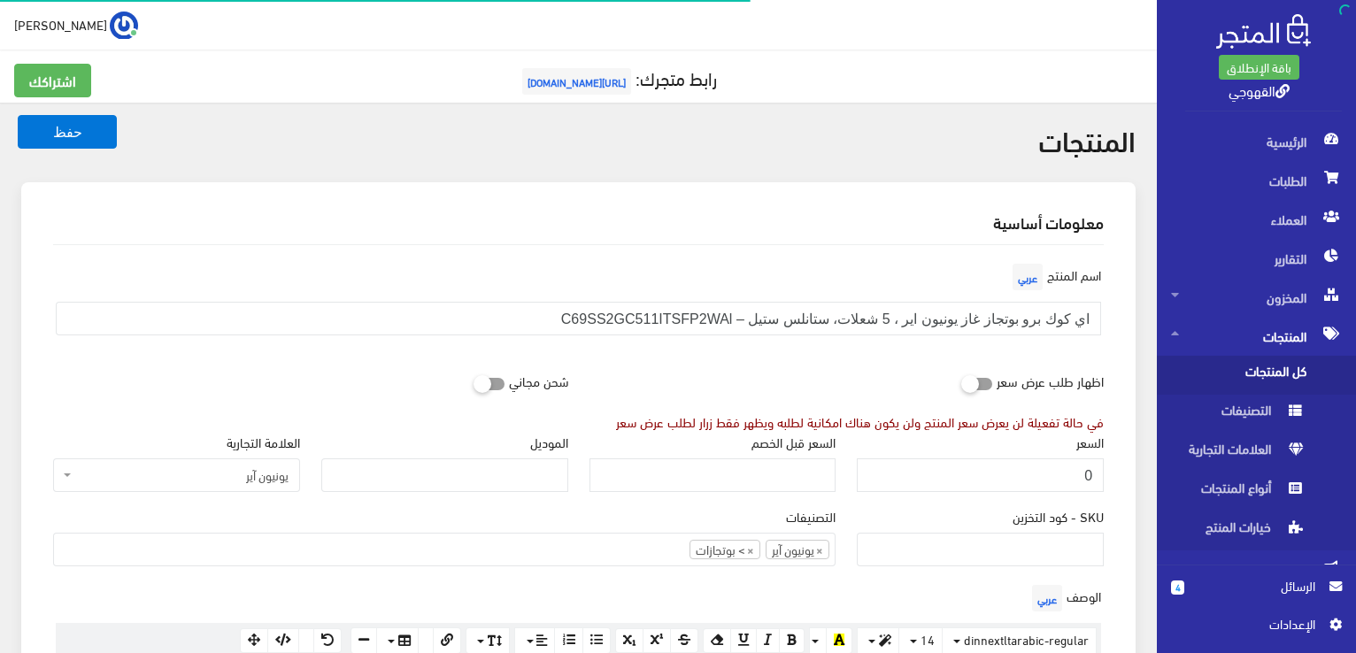
scroll to position [464, 0]
click at [971, 470] on input "0" at bounding box center [980, 476] width 247 height 34
paste input "14545"
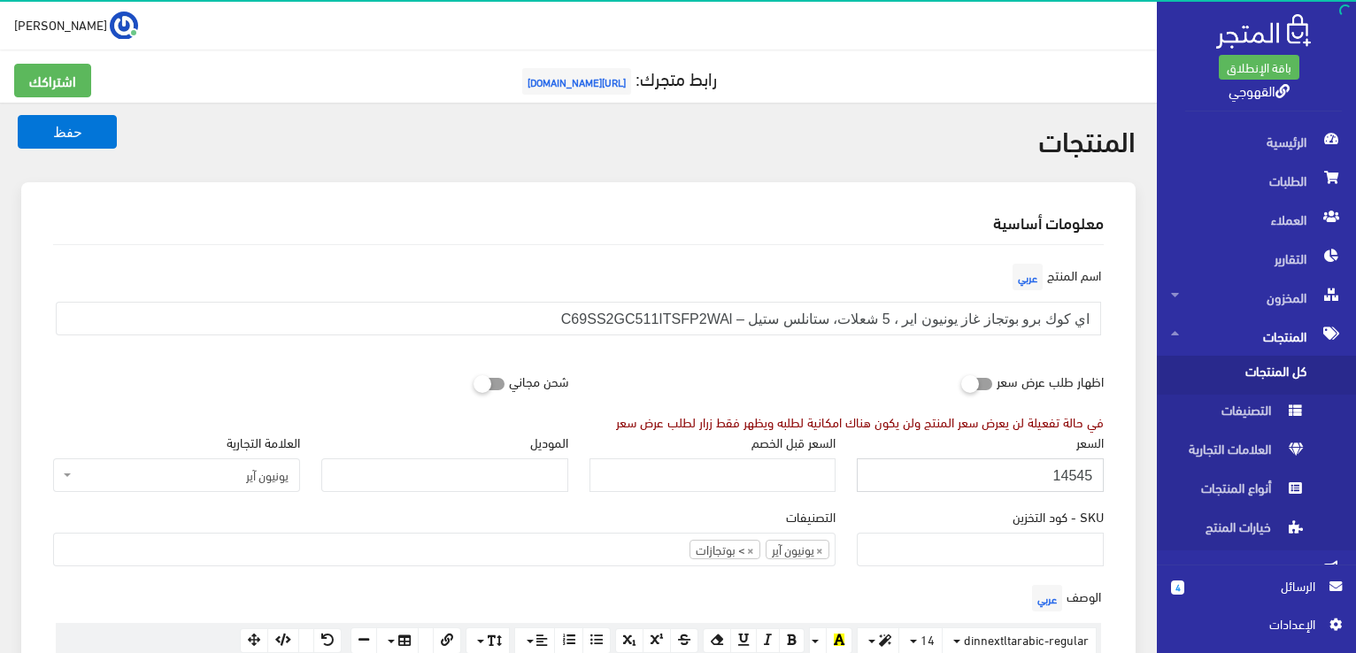
type input "14545"
click at [18, 115] on button "حفظ" at bounding box center [67, 132] width 99 height 34
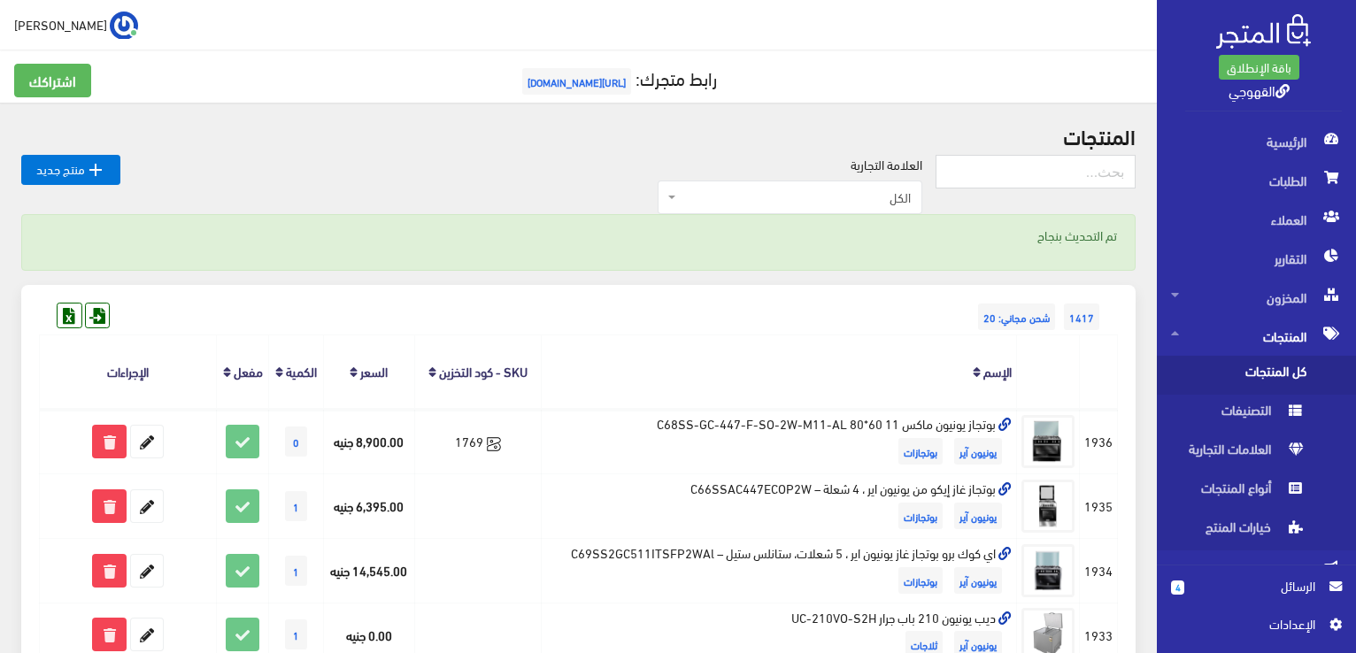
scroll to position [35, 0]
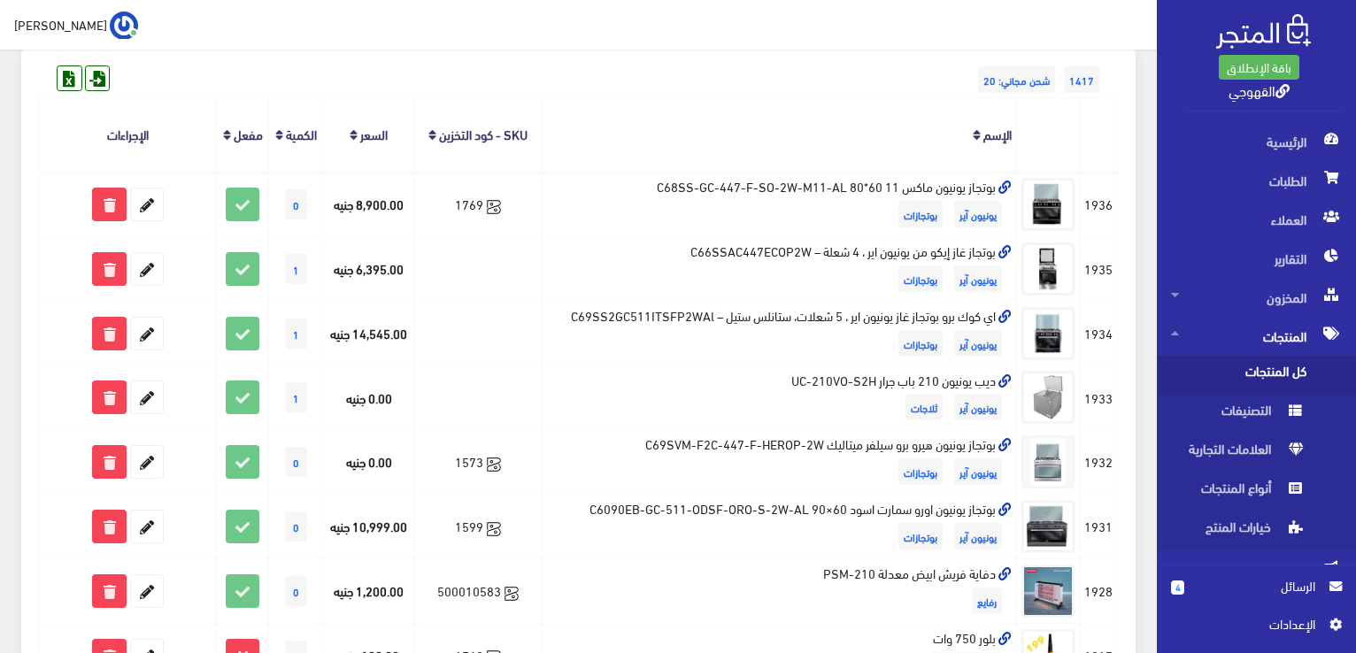
scroll to position [248, 0]
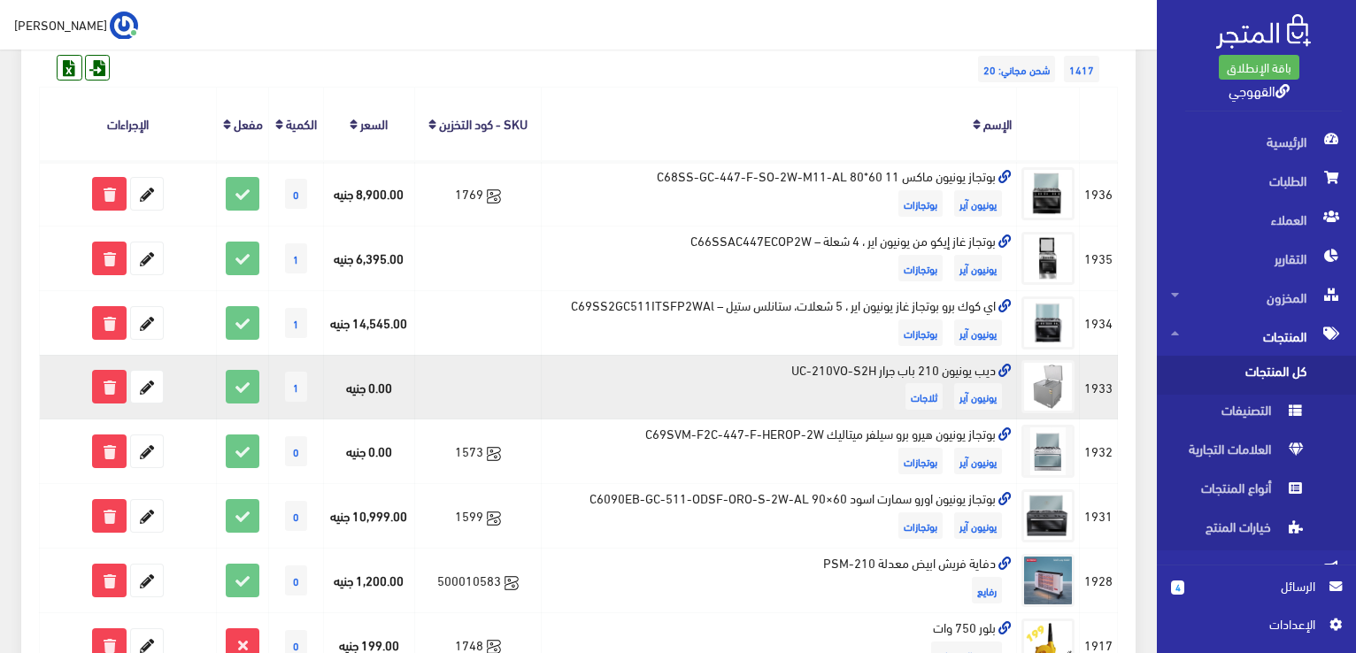
click at [823, 374] on td "ديب يونيون 210 باب جرار UC-210VO-S2H يونيون آير ثلاجات" at bounding box center [779, 387] width 476 height 65
copy td "ديب يونيون 210 باب جرار UC-210VO-S2H"
click at [156, 384] on icon at bounding box center [147, 387] width 32 height 32
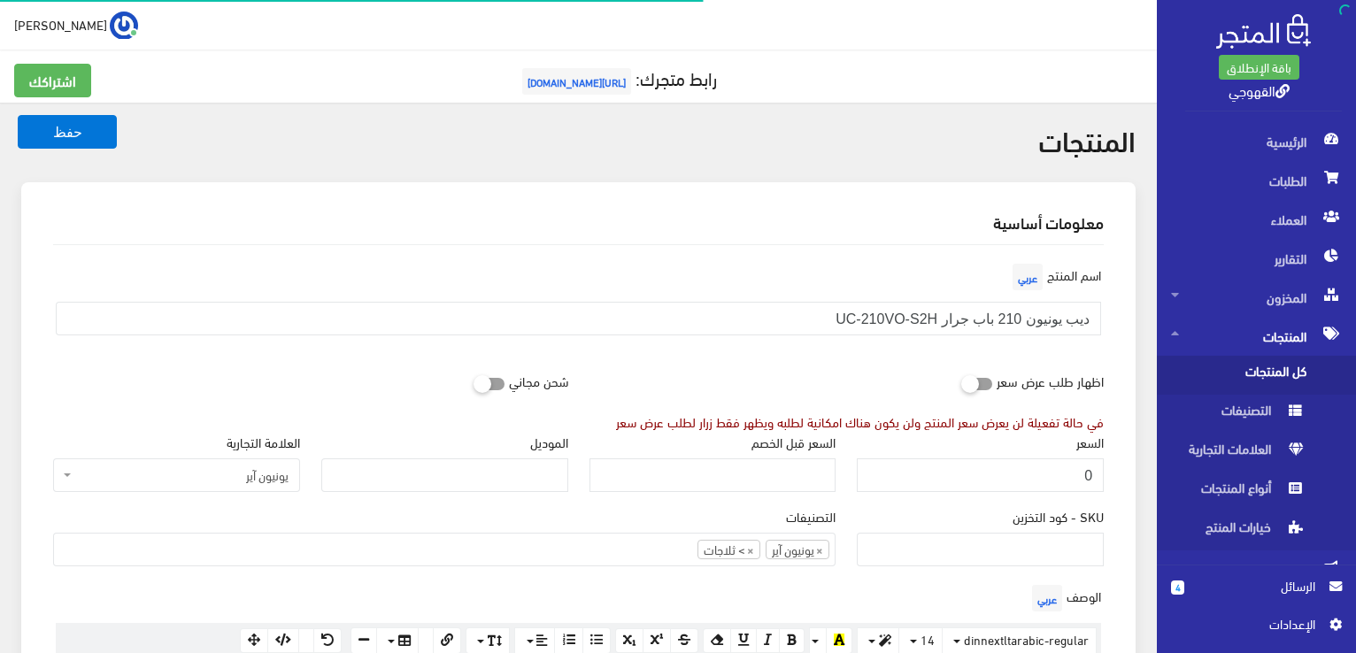
scroll to position [464, 0]
click at [921, 474] on input "0" at bounding box center [980, 476] width 247 height 34
paste input "5999"
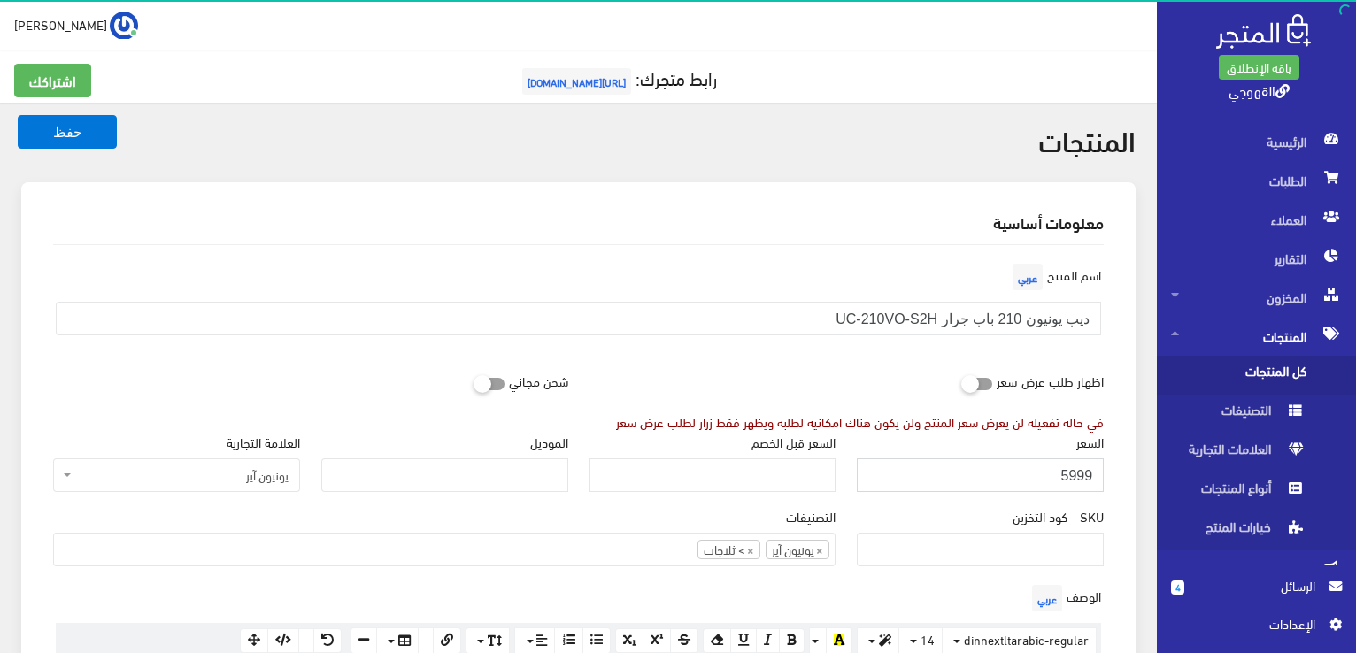
type input "5999"
click at [18, 115] on button "حفظ" at bounding box center [67, 132] width 99 height 34
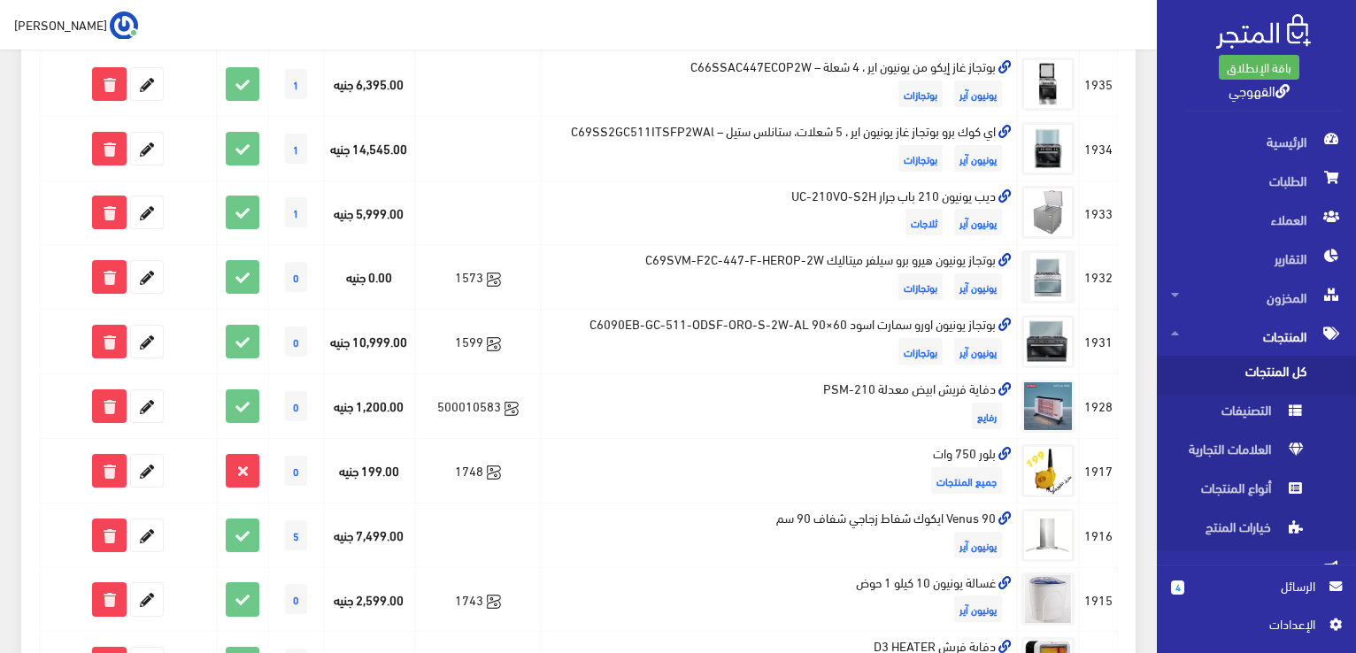
scroll to position [425, 0]
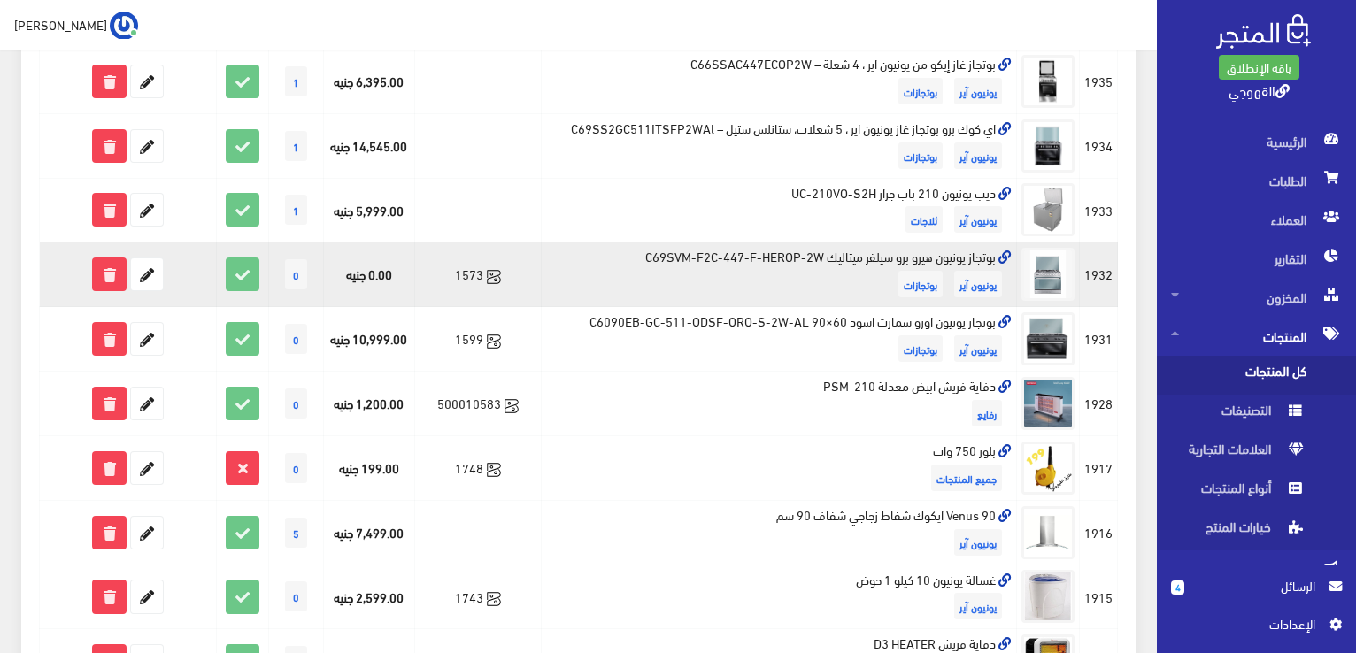
click at [846, 259] on td "بوتجاز يونيون هيرو برو سيلفر ميتاليك C69SVM-F2C-447-F-HEROP-2W يونيون آير بوتجا…" at bounding box center [779, 275] width 476 height 65
copy td "بوتجاز يونيون هيرو برو سيلفر ميتاليك C69SVM-F2C-447-F-HEROP-2W"
click at [846, 259] on td "بوتجاز يونيون هيرو برو سيلفر ميتاليك C69SVM-F2C-447-F-HEROP-2W يونيون آير بوتجا…" at bounding box center [779, 275] width 476 height 65
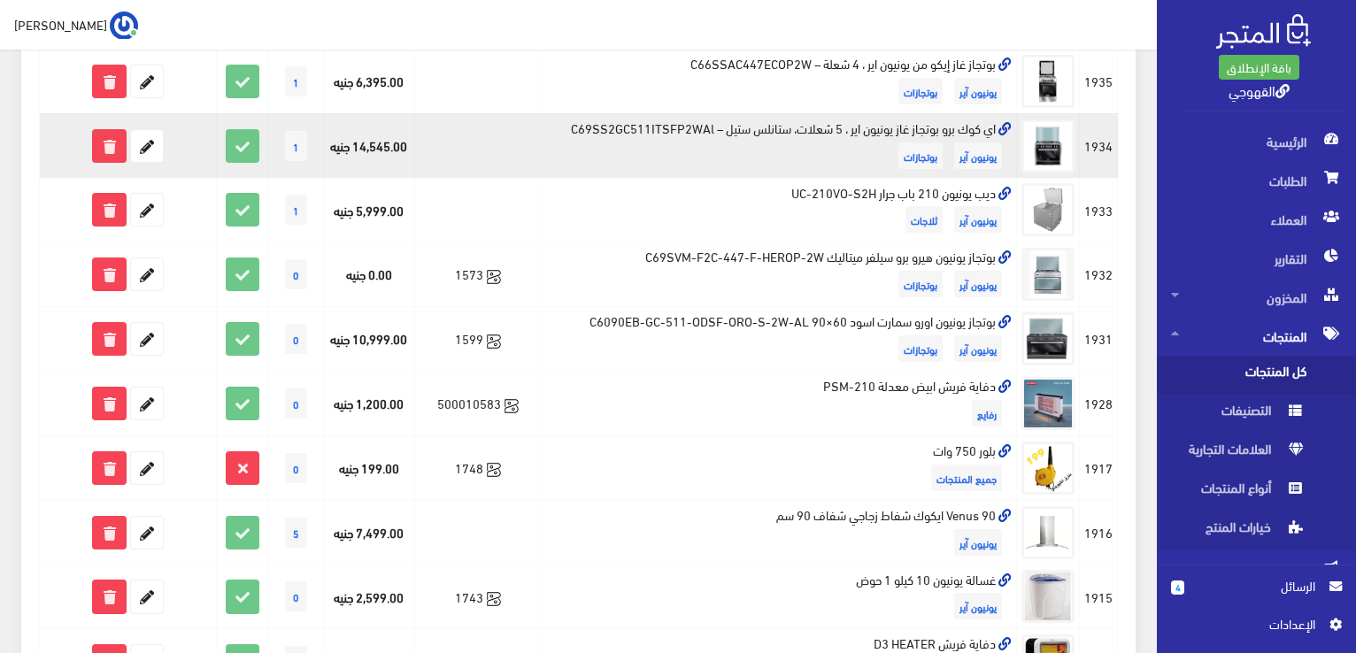
click at [563, 135] on td "اي كوك برو بوتجاز غاز يونيون اير ، 5 شعلات، ستانلس ستيل – C69SS2GC511ITSFP2WAl …" at bounding box center [779, 145] width 476 height 65
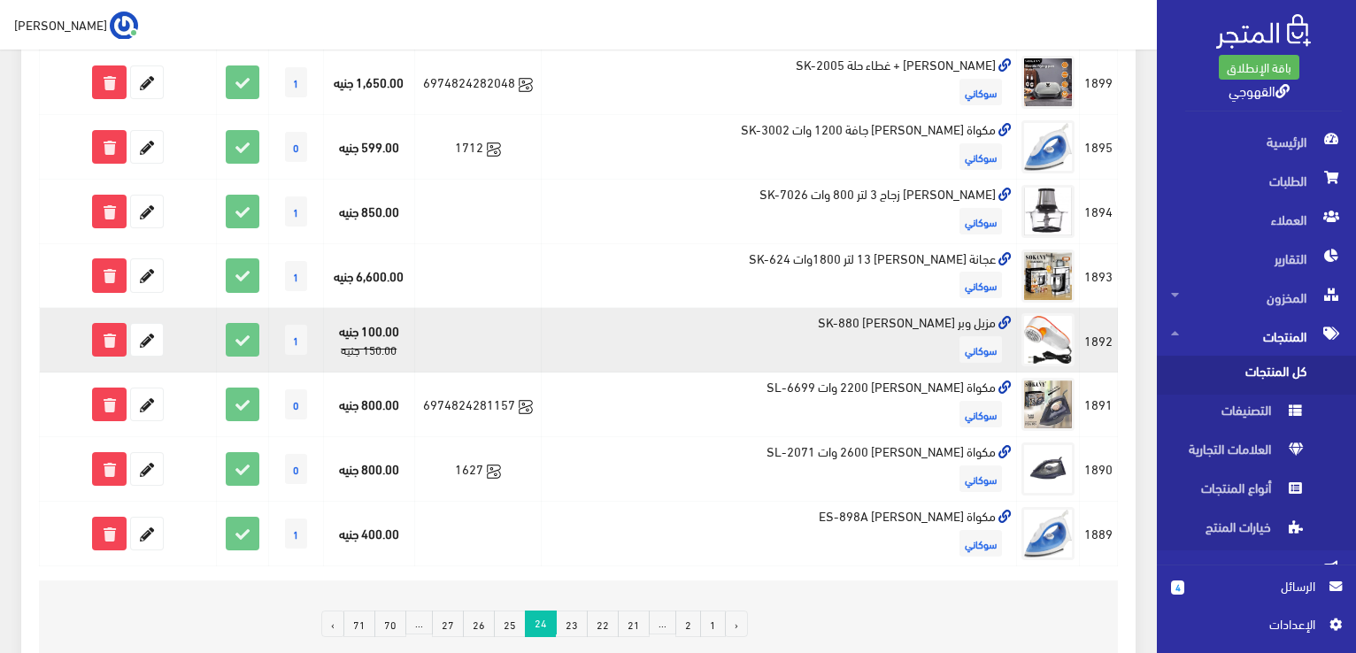
scroll to position [1204, 0]
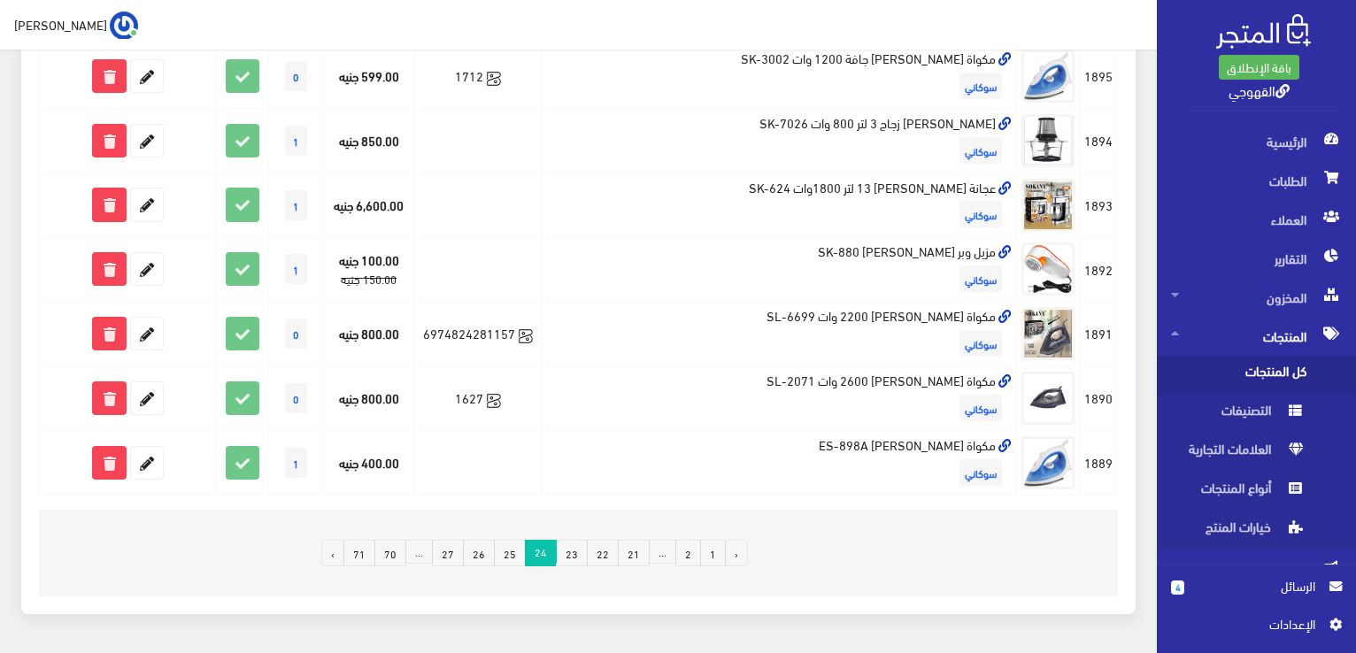
click at [495, 552] on link "26" at bounding box center [479, 553] width 32 height 27
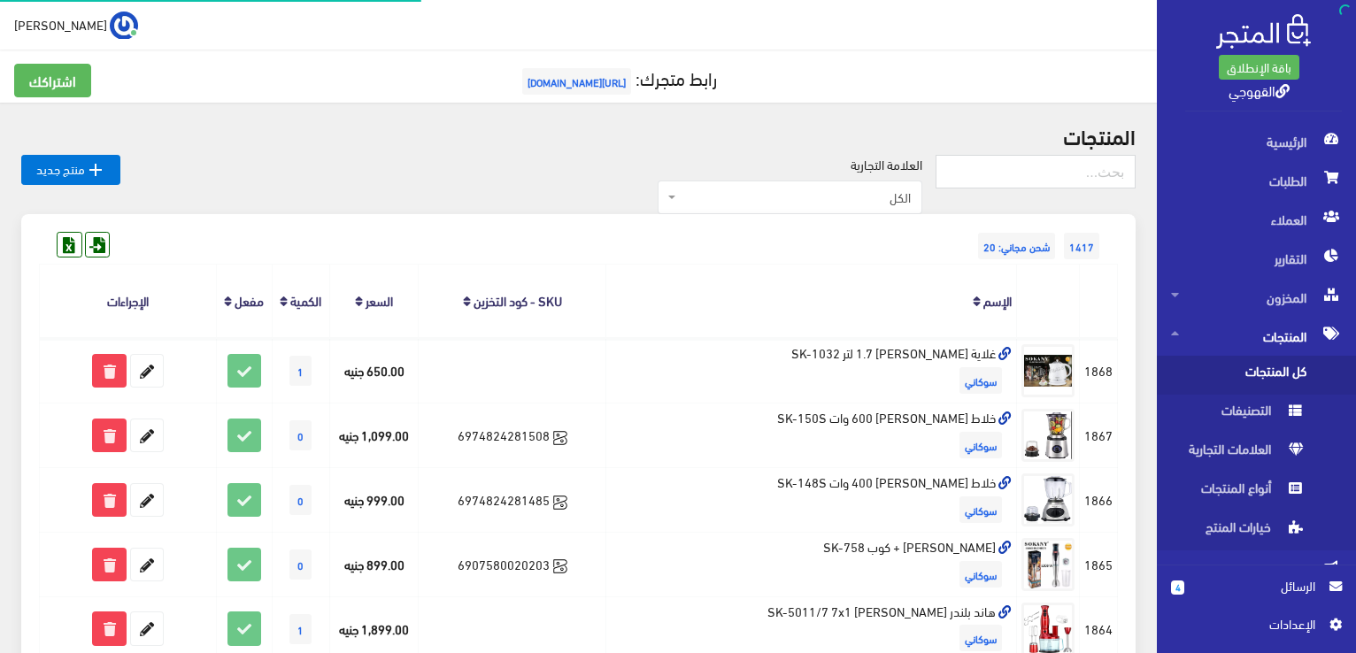
click at [514, 551] on td "6907580020203" at bounding box center [513, 564] width 188 height 65
click at [521, 237] on div "1417 شحن مجاني: 20" at bounding box center [578, 228] width 1079 height 28
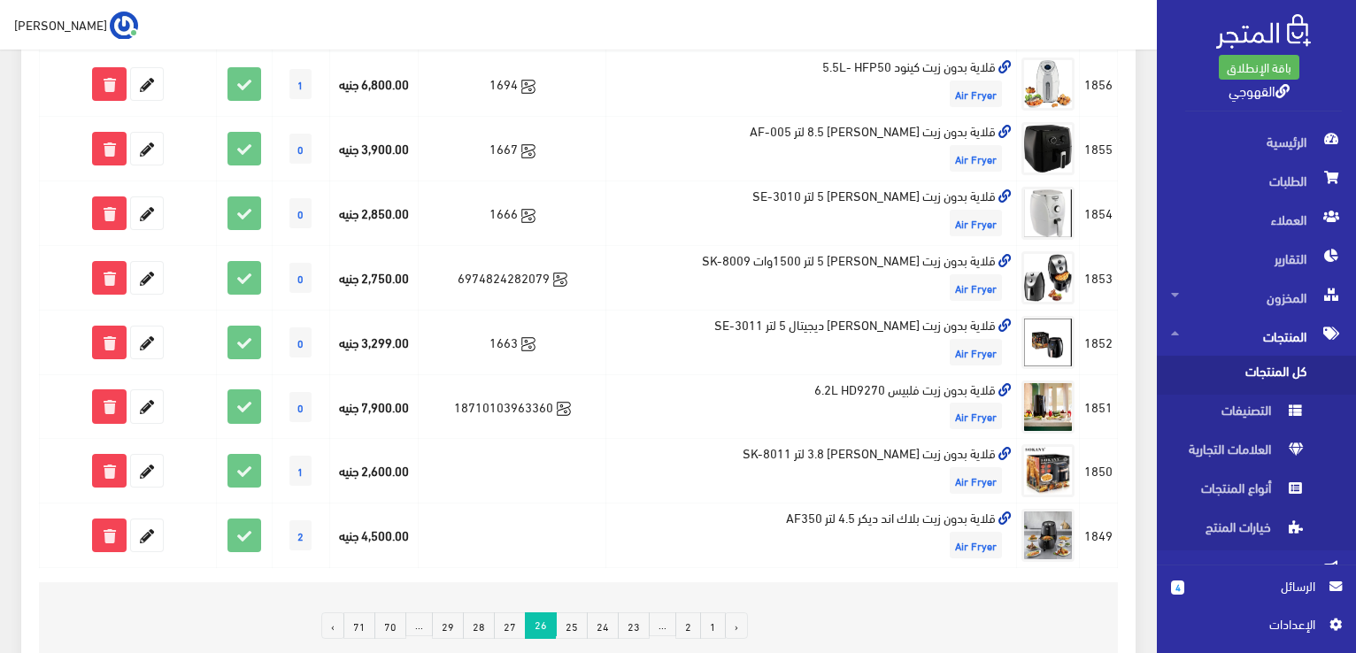
scroll to position [1062, 0]
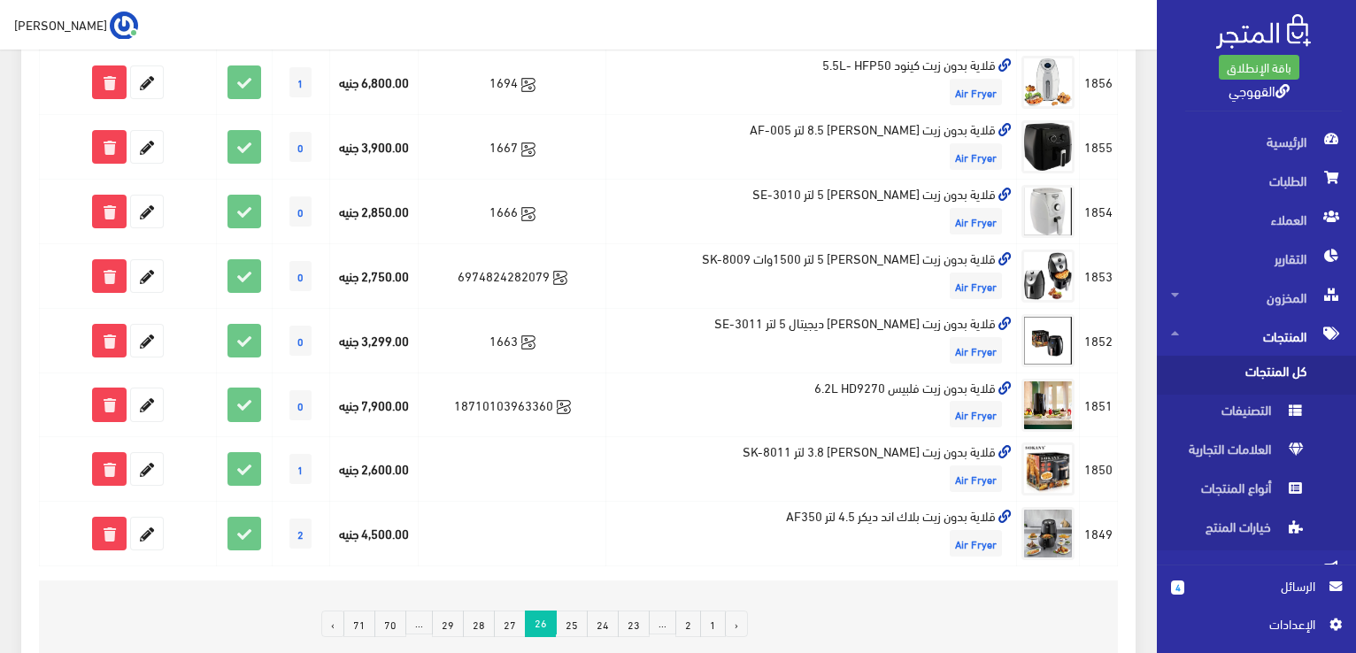
click at [514, 614] on link "27" at bounding box center [510, 624] width 32 height 27
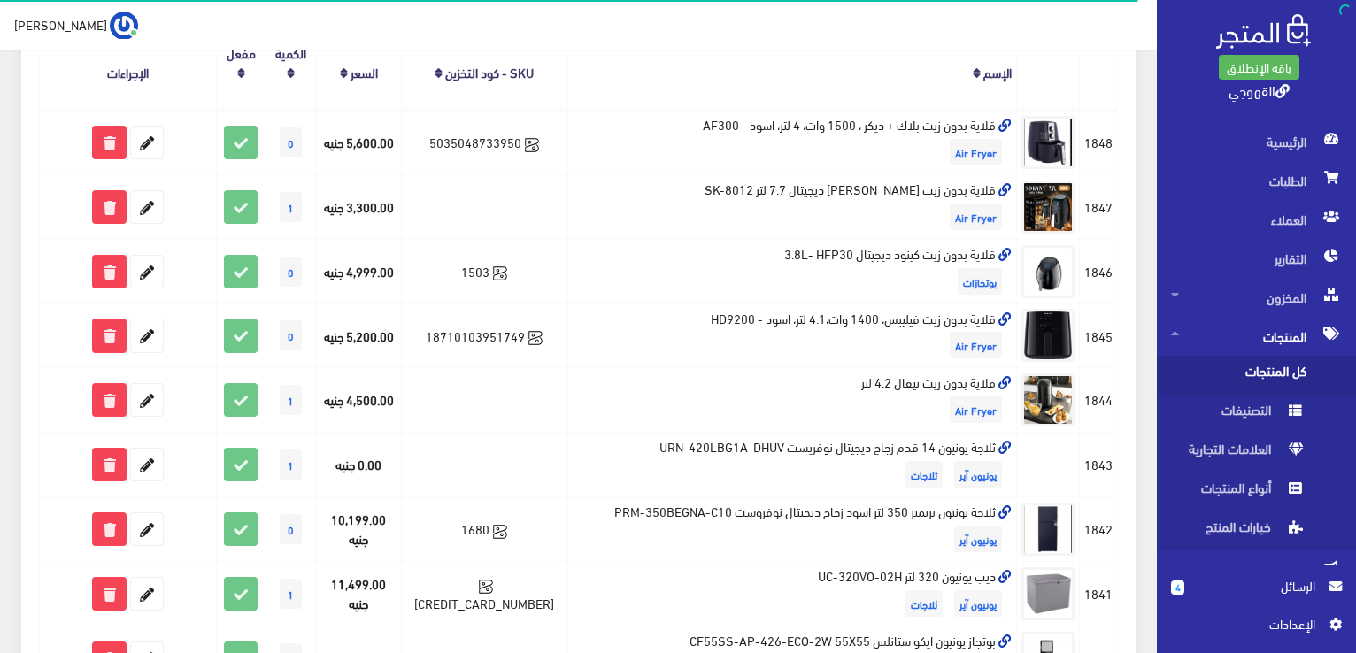
scroll to position [283, 0]
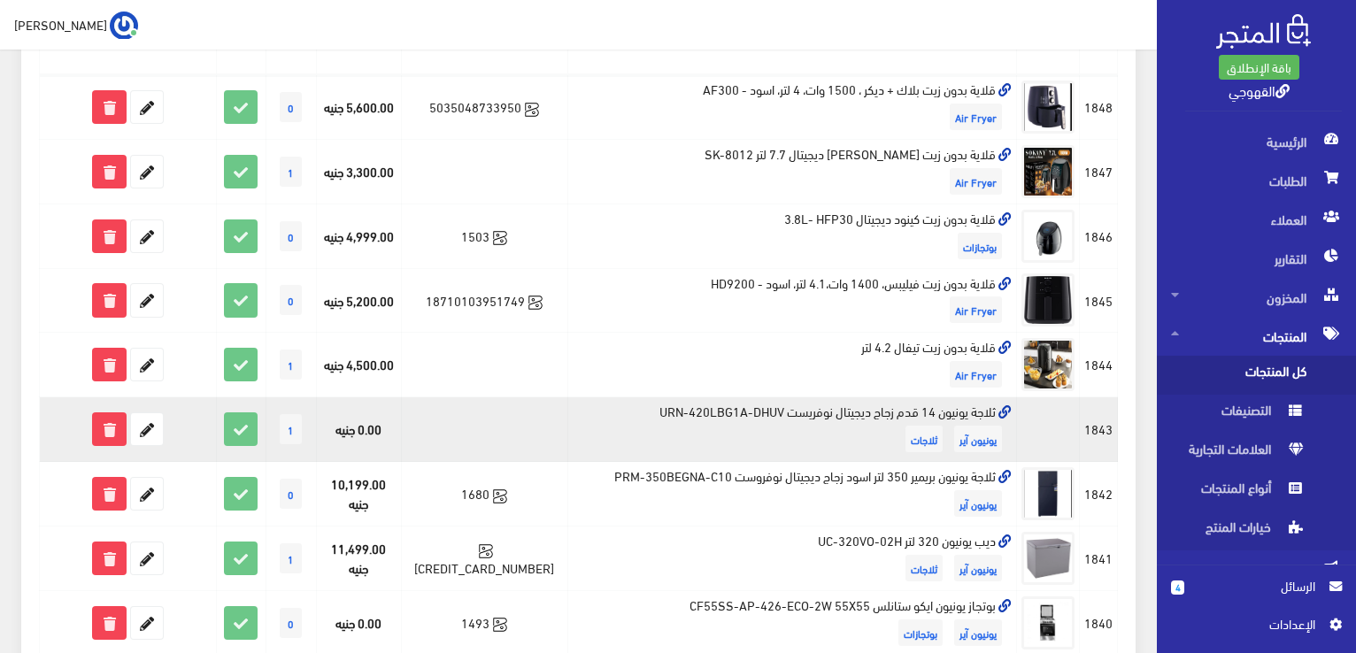
click at [691, 398] on td "ثلاجة يونيون 14 قدم زجاج ديجيتال نوفريست URN-420LBG1A-DHUV يونيون آير ثلاجات" at bounding box center [793, 430] width 450 height 65
copy td "ثلاجة يونيون 14 قدم زجاج ديجيتال نوفريست URN-420LBG1A-DHUV"
click at [155, 413] on icon at bounding box center [147, 429] width 32 height 32
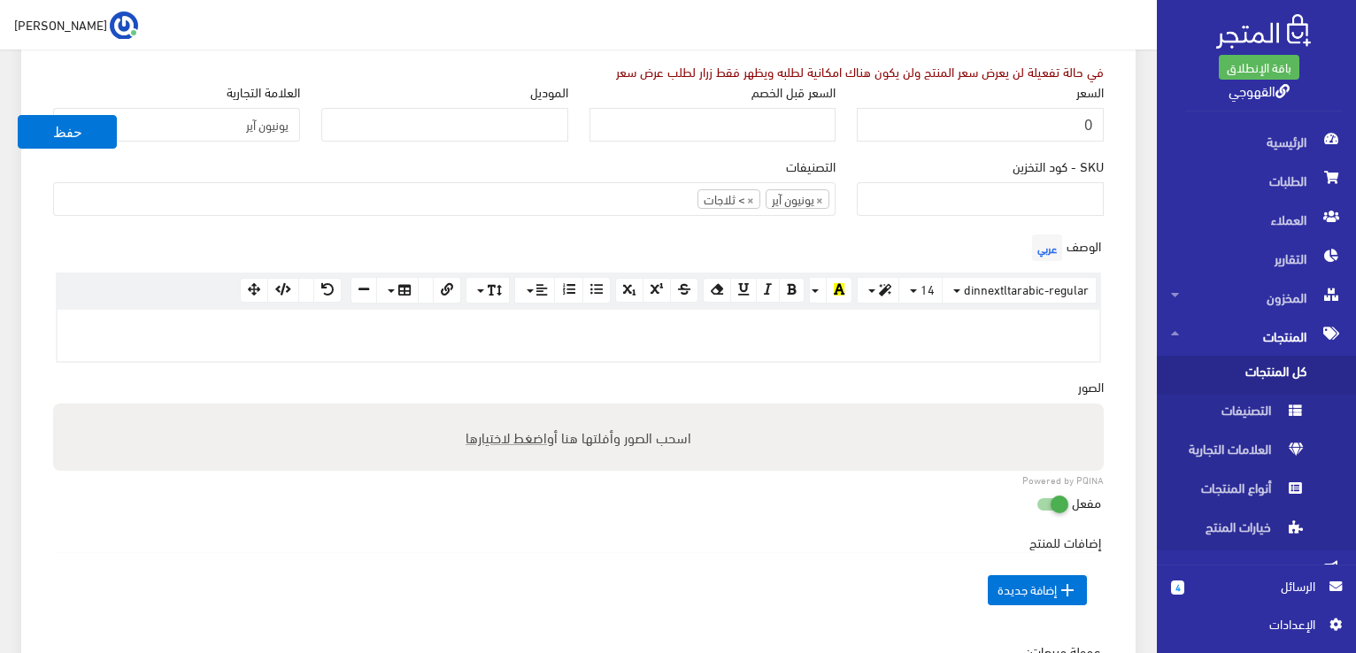
scroll to position [354, 0]
click at [516, 431] on span "اضغط لاختيارها" at bounding box center [506, 434] width 81 height 26
click at [516, 406] on input "اسحب الصور وأفلتها هنا أو اضغط لاختيارها" at bounding box center [578, 402] width 1051 height 5
click at [482, 438] on span "اضغط لاختيارها" at bounding box center [506, 434] width 81 height 26
click at [482, 406] on input "اسحب الصور وأفلتها هنا أو اضغط لاختيارها" at bounding box center [578, 402] width 1051 height 5
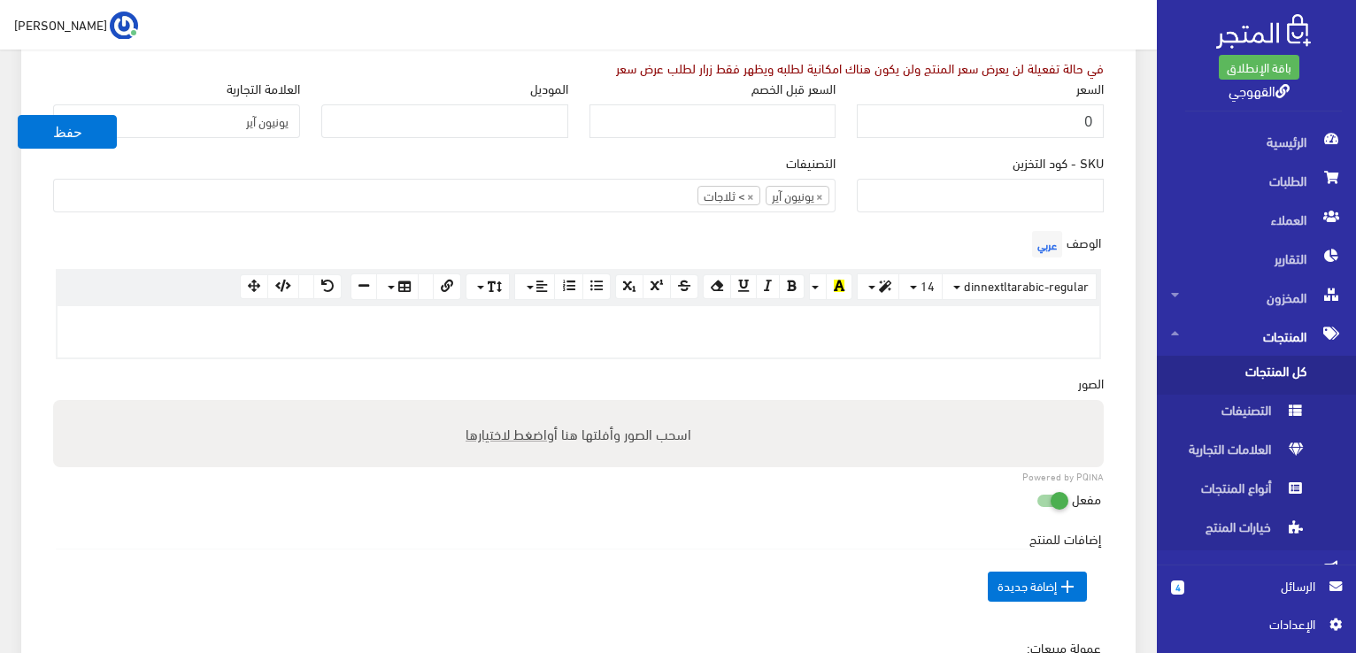
click at [505, 435] on span "اضغط لاختيارها" at bounding box center [506, 434] width 81 height 26
click at [505, 406] on input "اسحب الصور وأفلتها هنا أو اضغط لاختيارها" at bounding box center [578, 402] width 1051 height 5
type input "C:\fakepath\Screenshot 2025-09-05 161649.png"
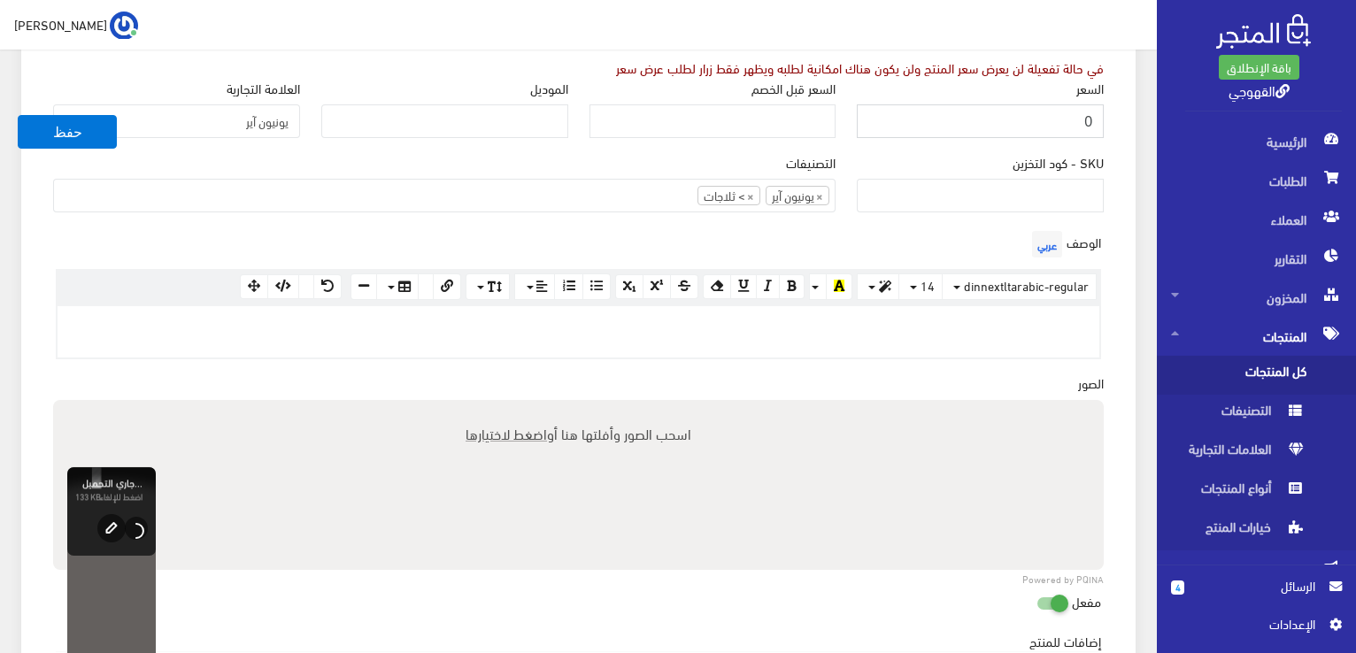
click at [1072, 112] on input "0" at bounding box center [980, 121] width 247 height 34
paste input "number"
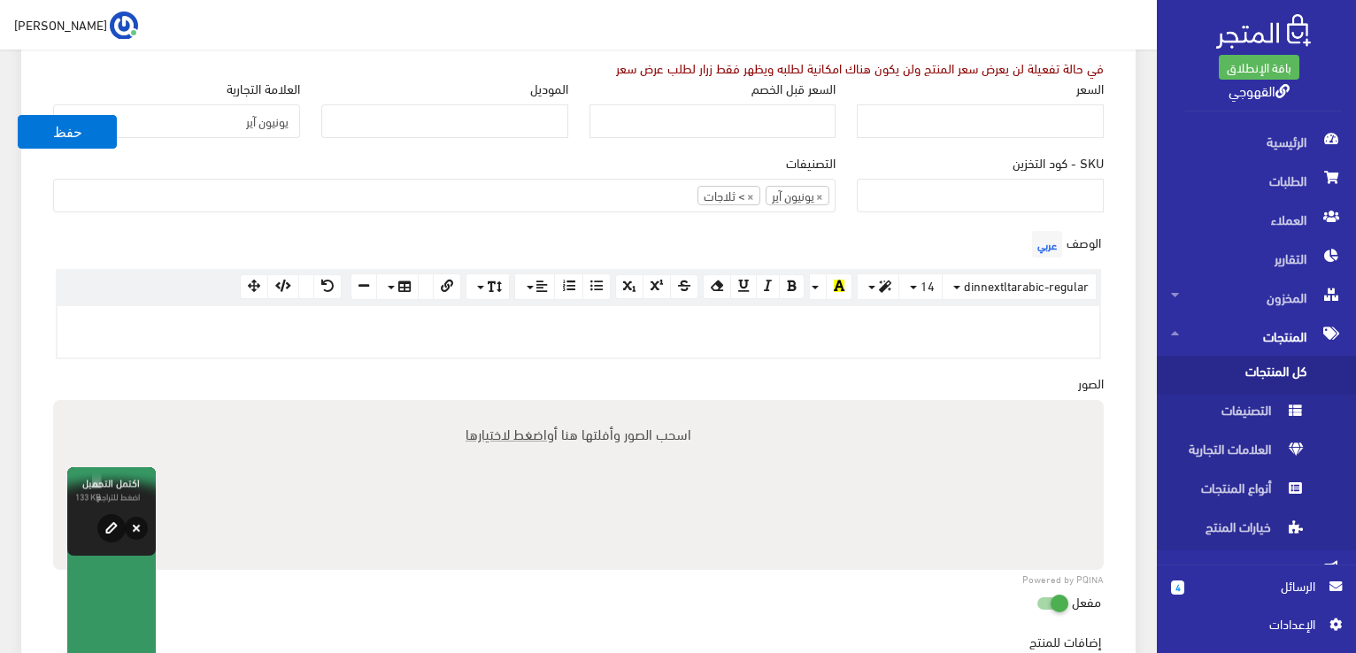
click at [1080, 72] on div "في حالة تفعيلة لن يعرض سعر المنتج ولن يكون هناك امكانية لطلبه ويظهر فقط زرار لط…" at bounding box center [860, 67] width 488 height 19
click at [1047, 125] on input "السعر" at bounding box center [980, 121] width 247 height 34
paste input "9895"
type input "9895"
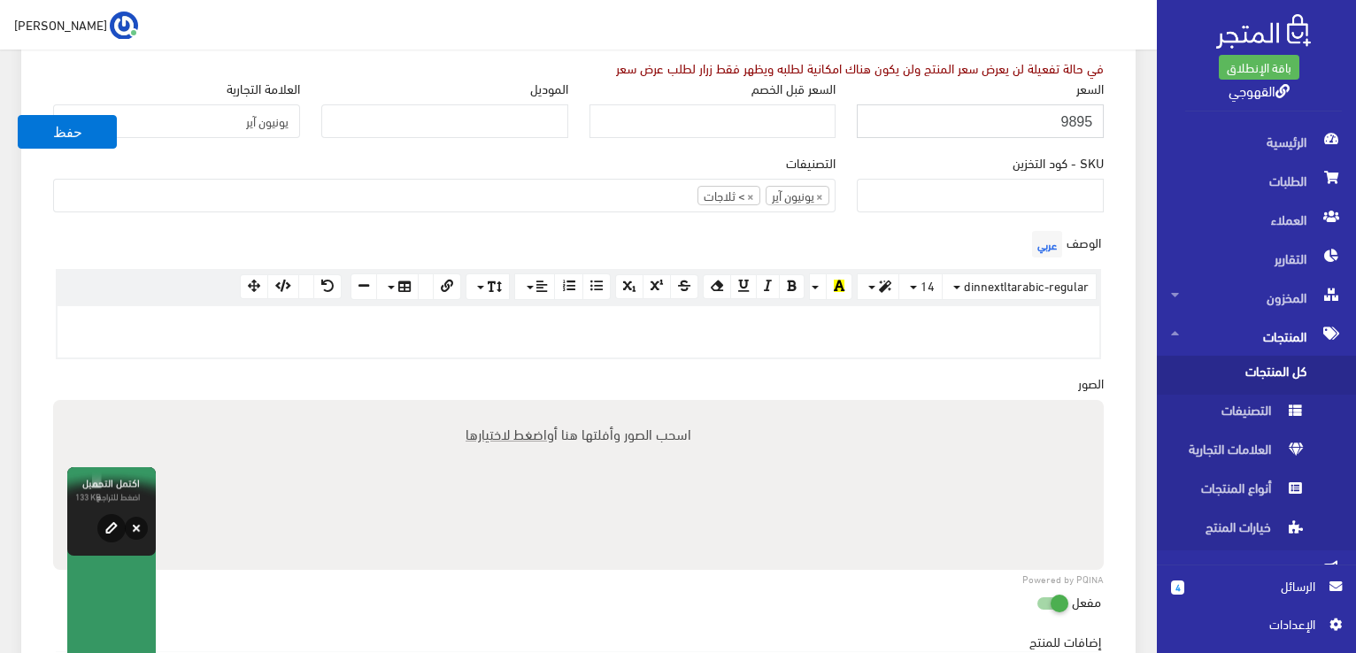
click at [18, 115] on button "حفظ" at bounding box center [67, 132] width 99 height 34
click at [85, 118] on button "حفظ" at bounding box center [67, 132] width 99 height 34
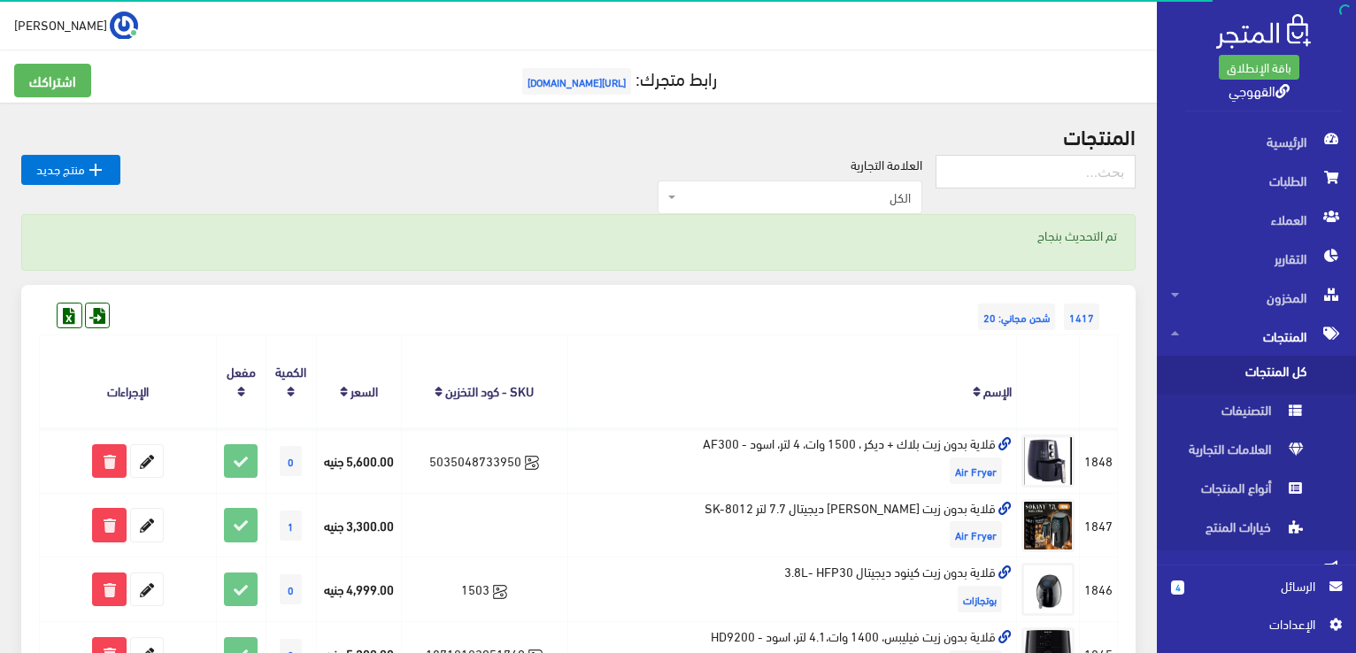
click at [170, 139] on h2 "المنتجات" at bounding box center [578, 135] width 1115 height 23
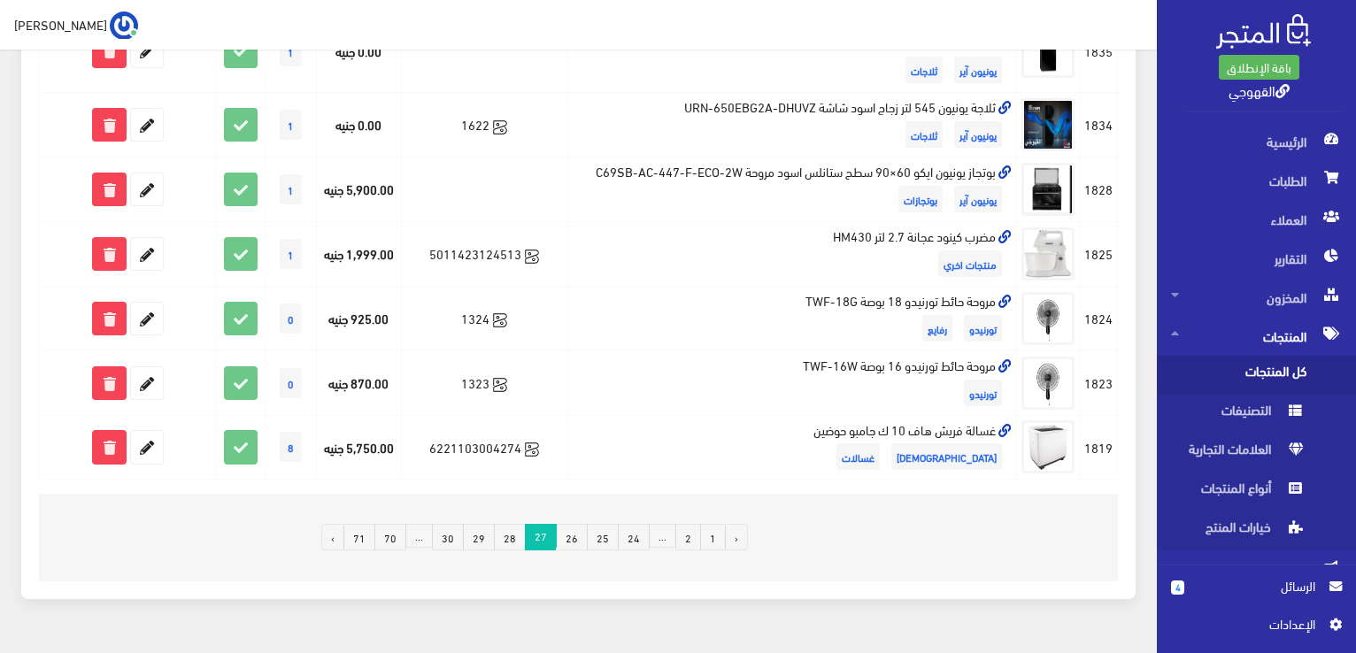
scroll to position [1259, 0]
click at [517, 523] on link "28" at bounding box center [510, 536] width 32 height 27
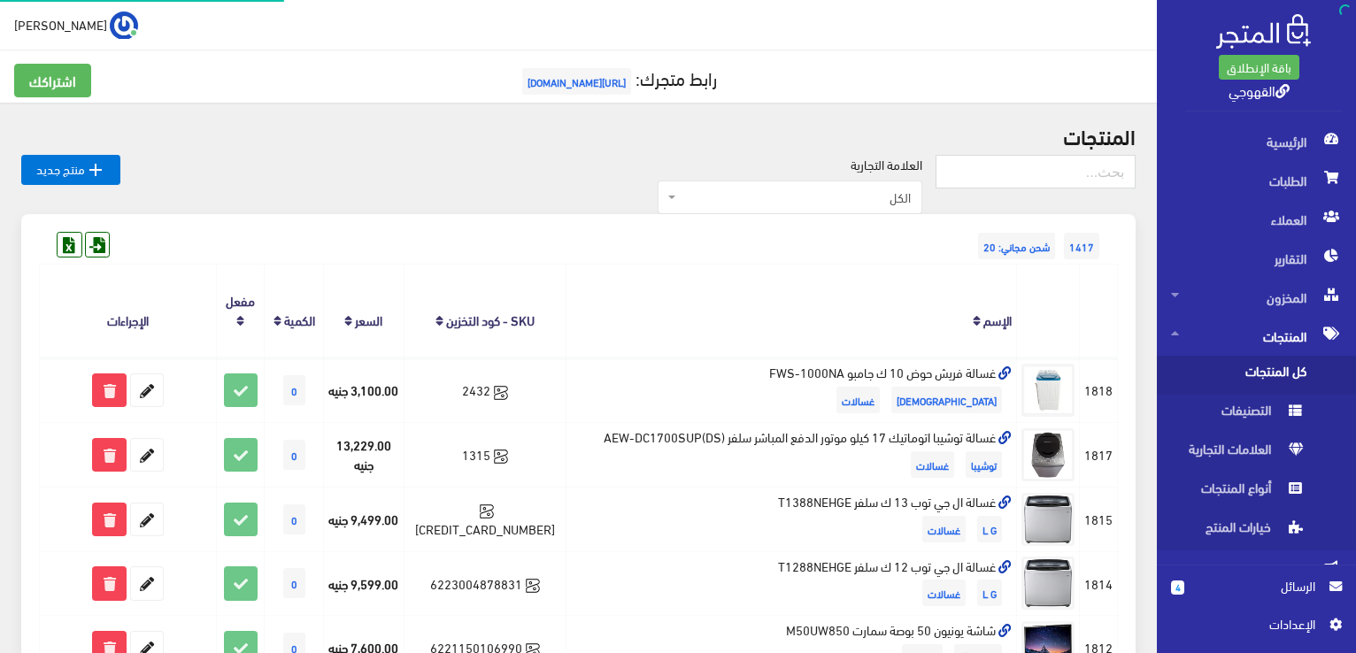
click at [842, 295] on th "الإسم" at bounding box center [792, 311] width 451 height 93
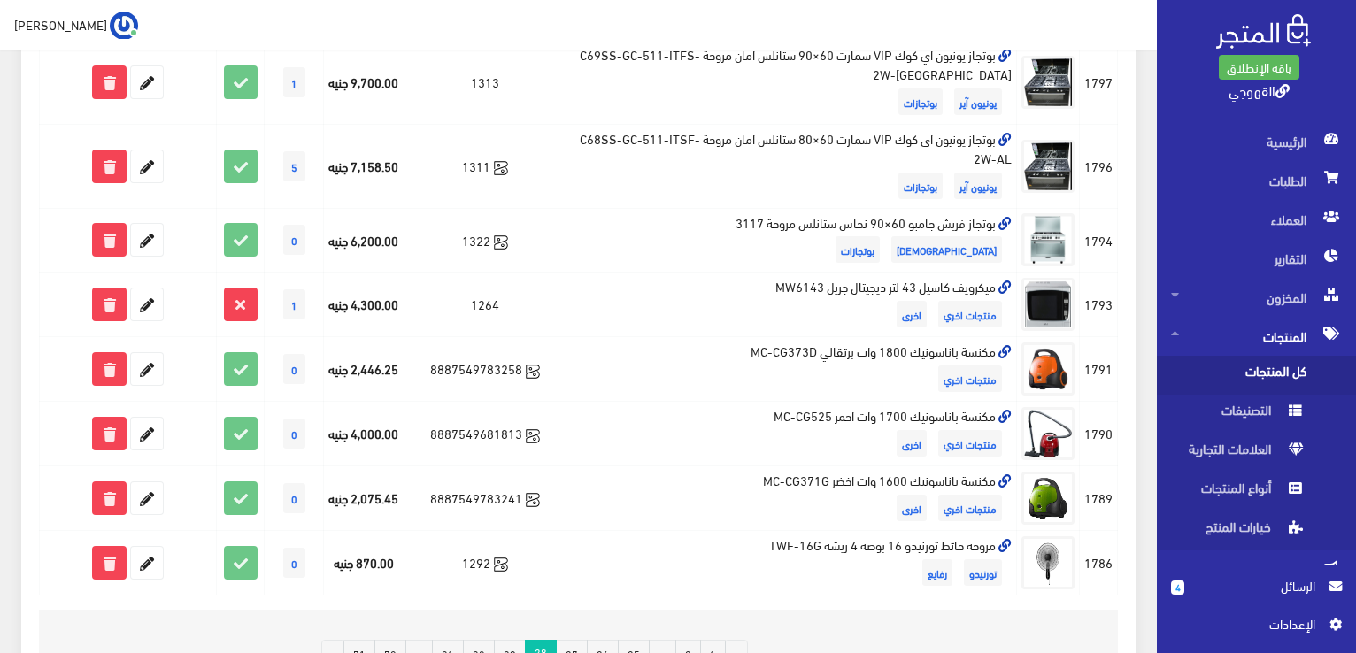
scroll to position [1225, 0]
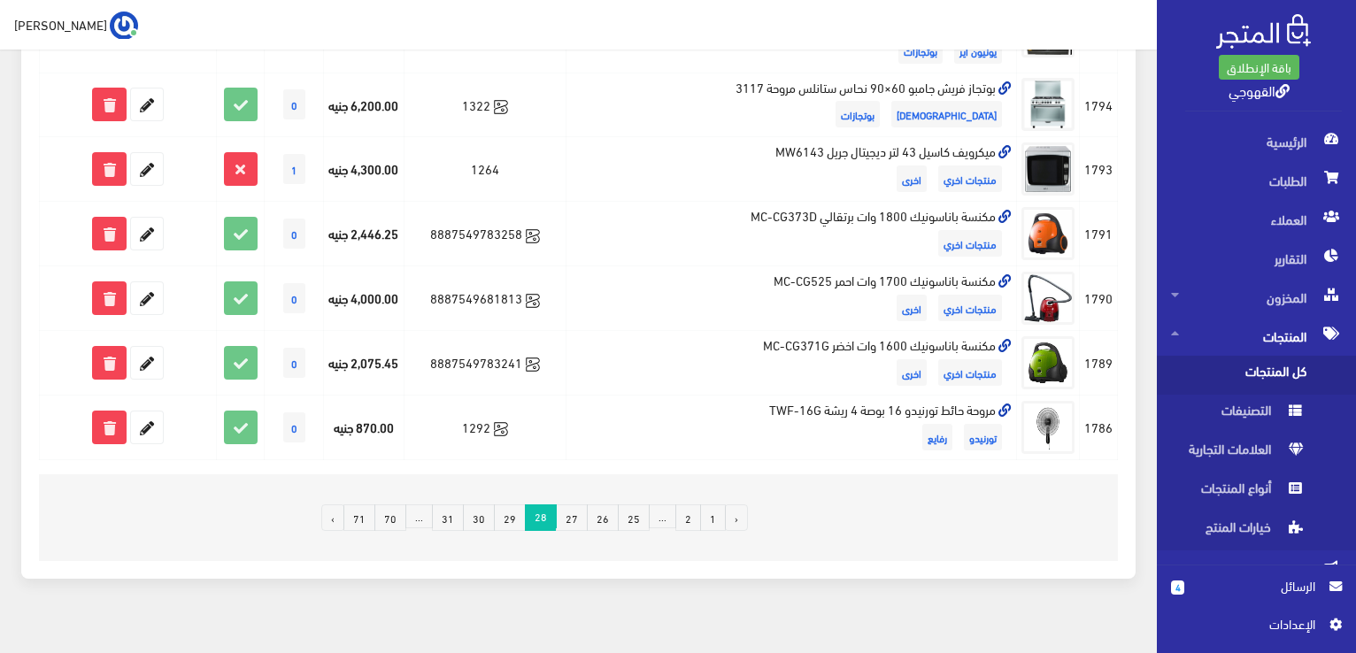
click at [514, 505] on link "29" at bounding box center [510, 518] width 32 height 27
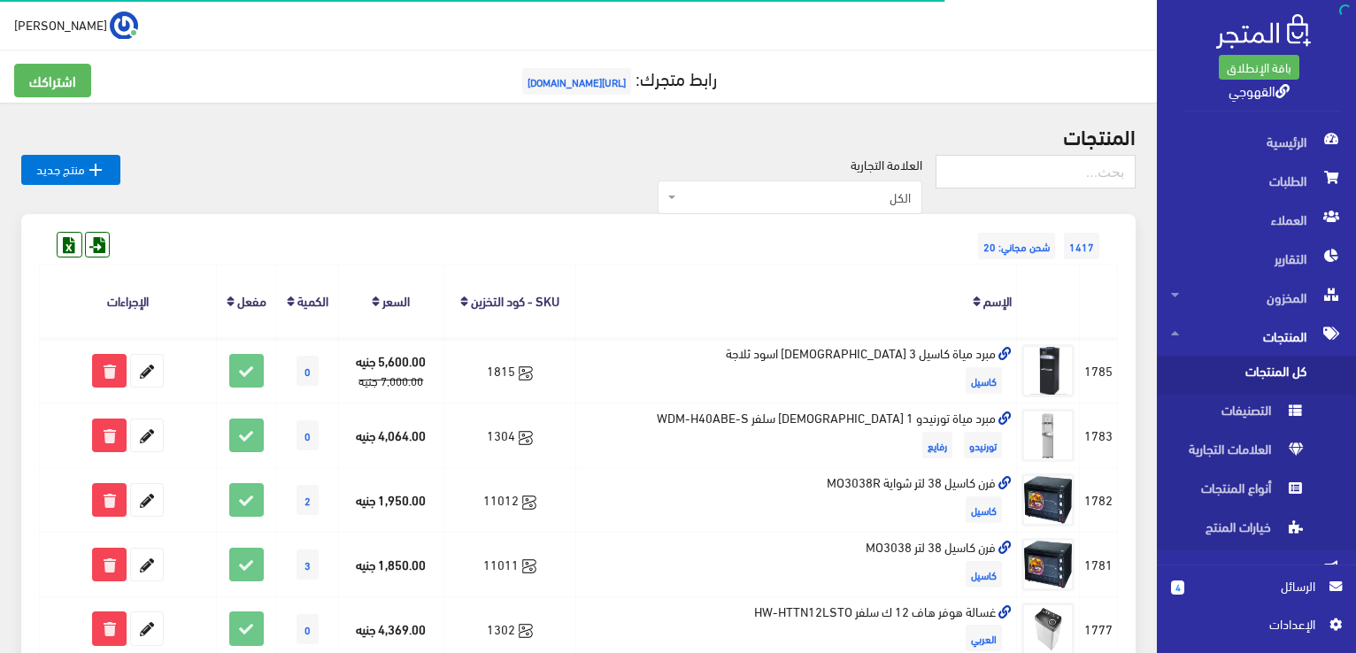
drag, startPoint x: 0, startPoint y: 0, endPoint x: 114, endPoint y: 231, distance: 257.8
click at [785, 289] on th "الإسم" at bounding box center [797, 301] width 442 height 73
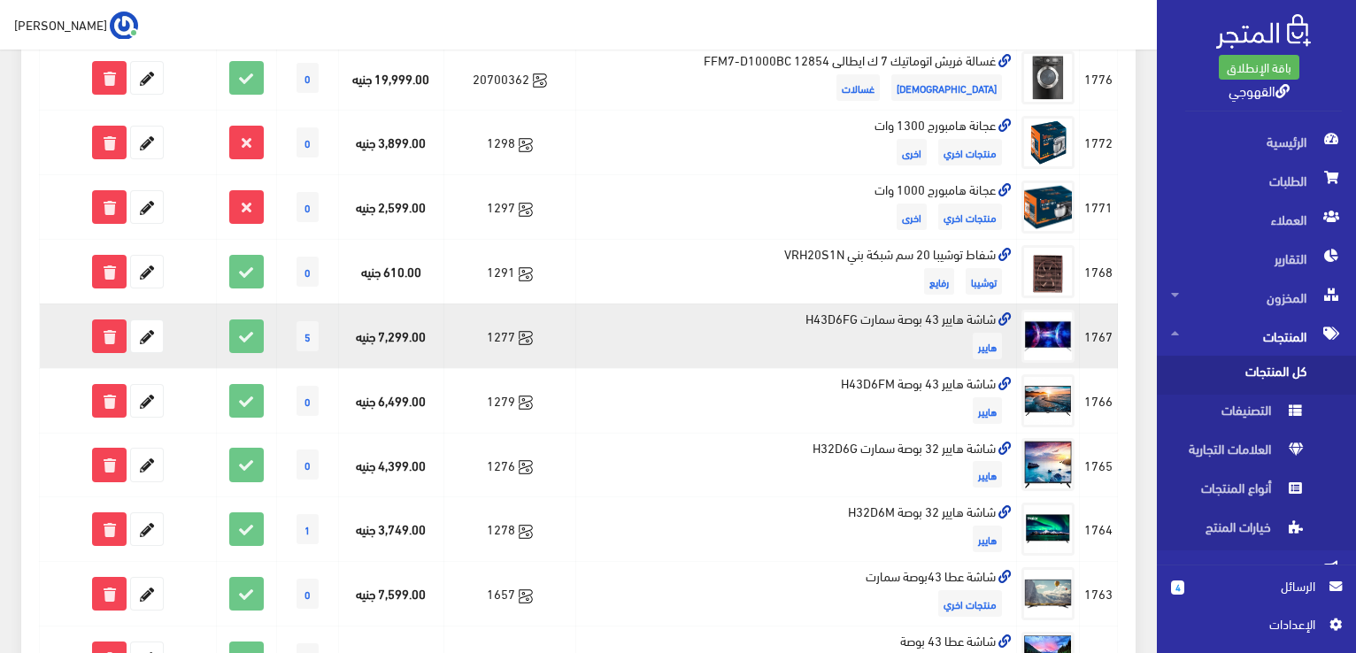
click at [783, 288] on tbody "#1785 كاسيل 1815 0" at bounding box center [579, 368] width 1078 height 1290
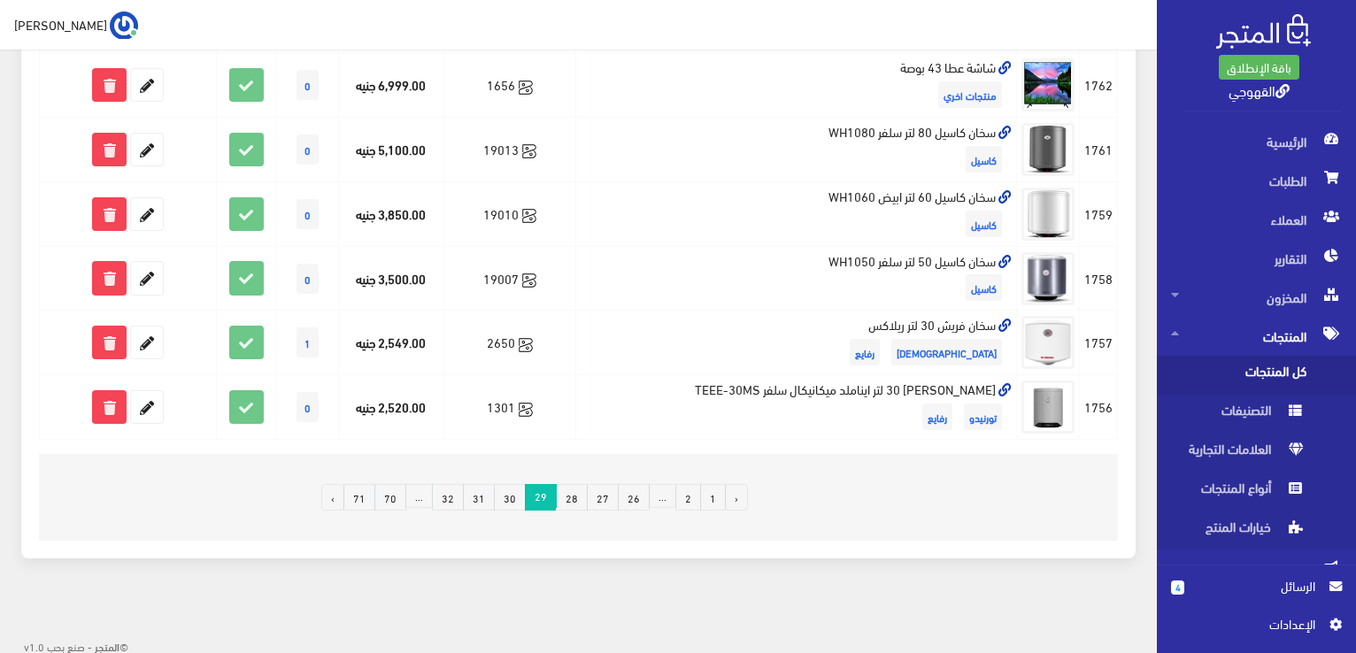
click at [783, 288] on td "سخان كاسيل 50 لتر سلفر WH1050 كاسيل" at bounding box center [797, 278] width 442 height 65
click at [514, 489] on link "30" at bounding box center [510, 497] width 32 height 27
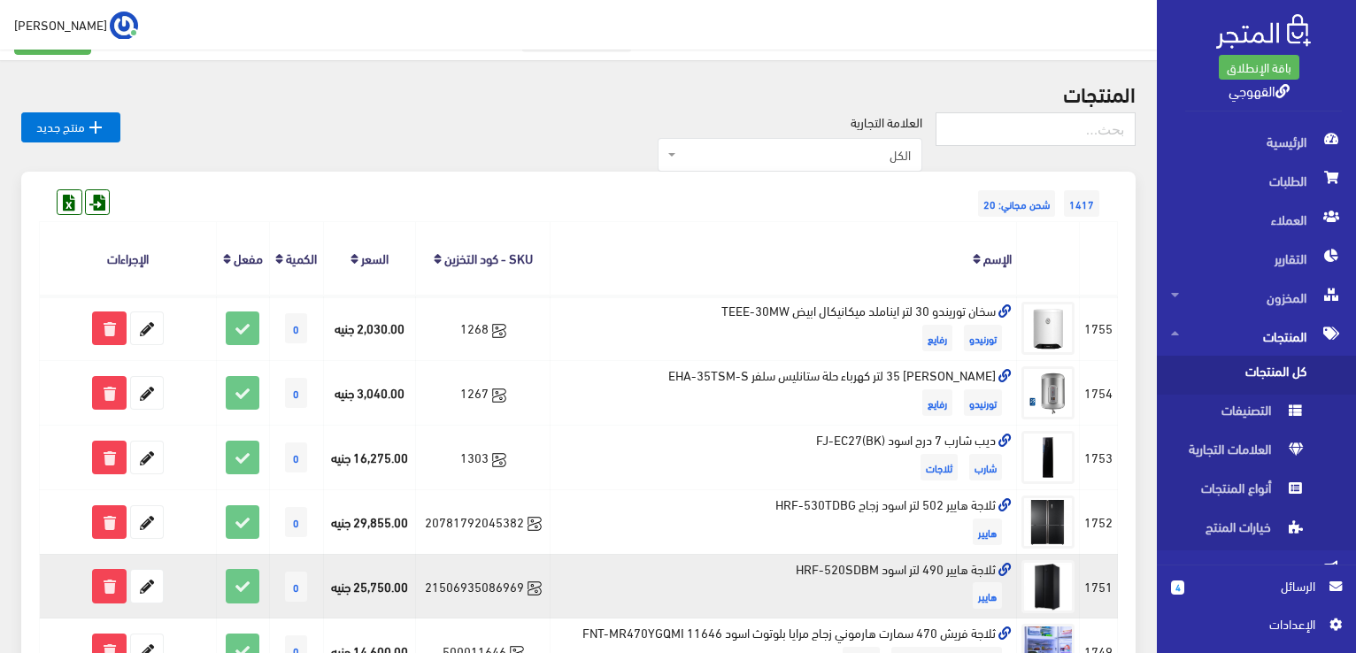
scroll to position [45, 0]
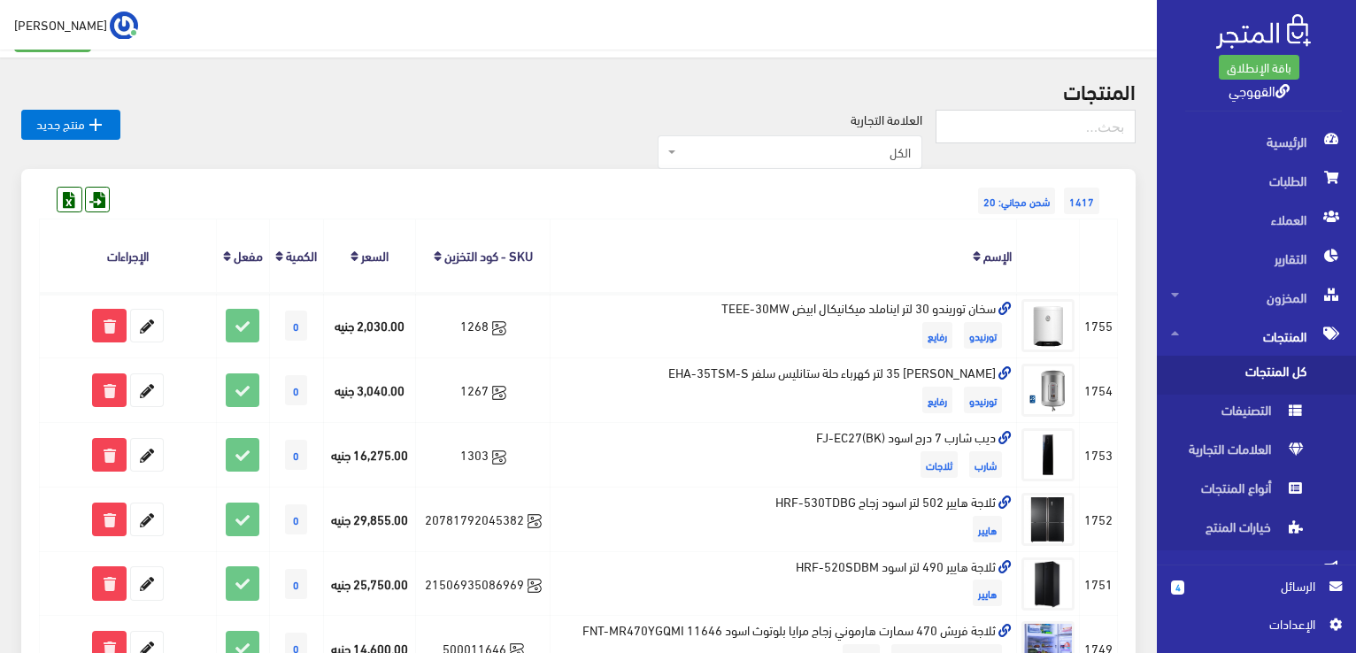
click at [799, 251] on th "الإسم" at bounding box center [784, 256] width 467 height 73
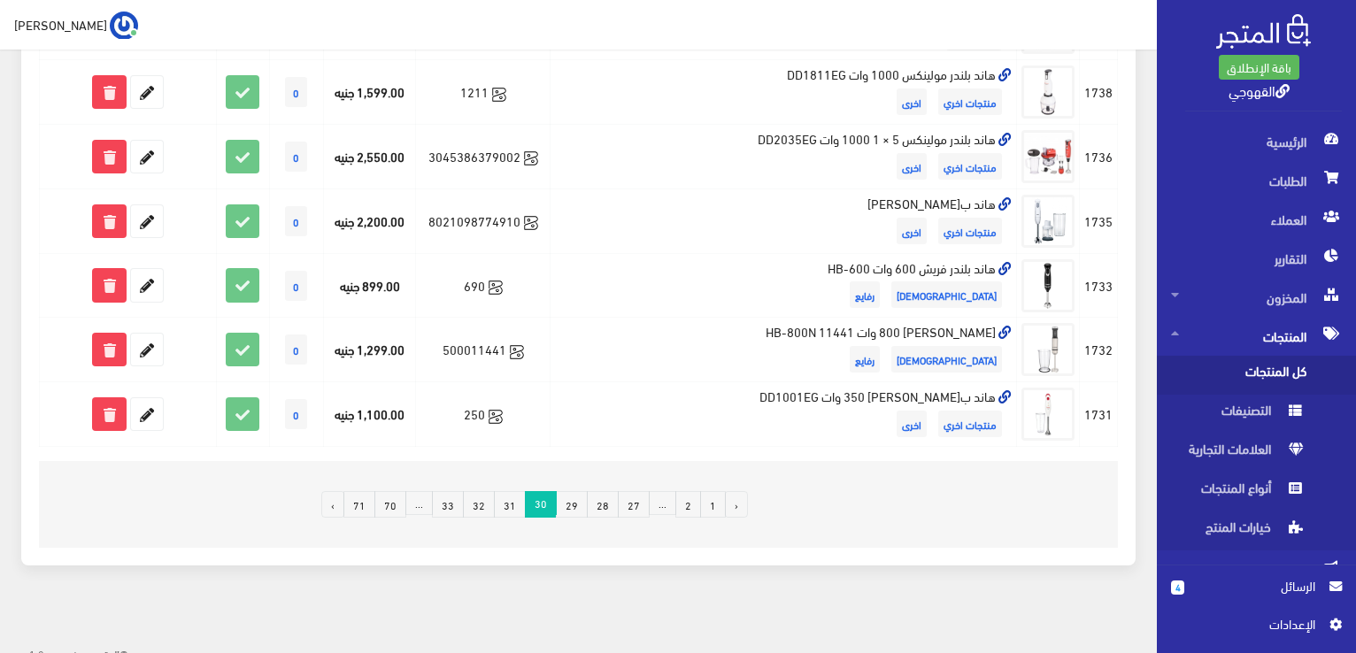
scroll to position [1189, 0]
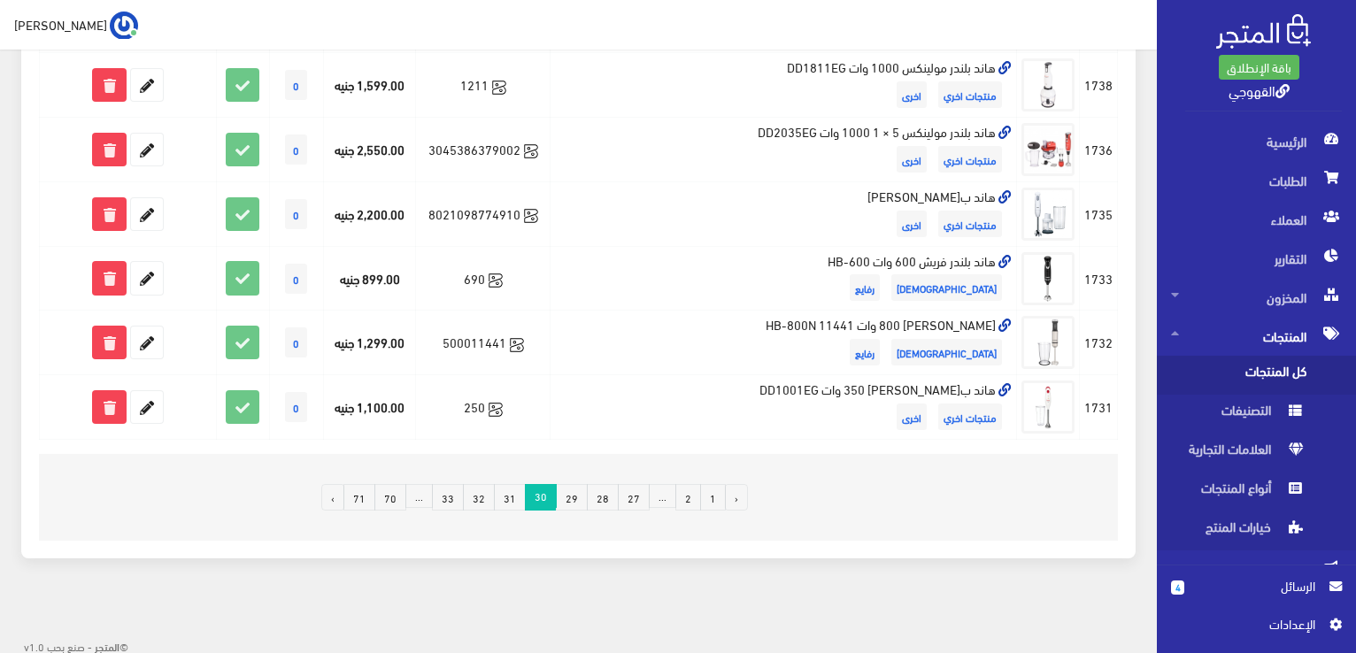
click at [515, 484] on link "31" at bounding box center [510, 497] width 32 height 27
